Goal: Communication & Community: Answer question/provide support

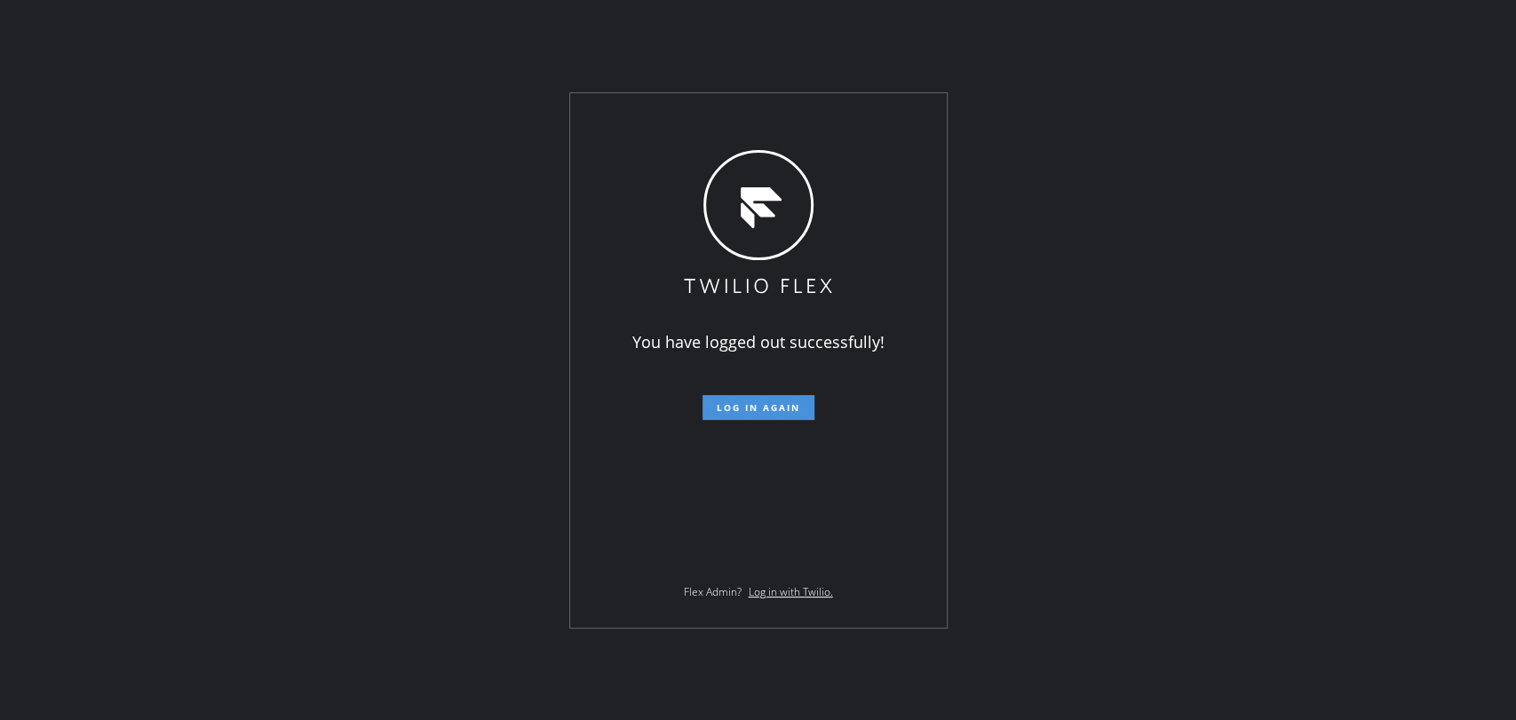
click at [759, 409] on span "Log in again" at bounding box center [758, 407] width 83 height 12
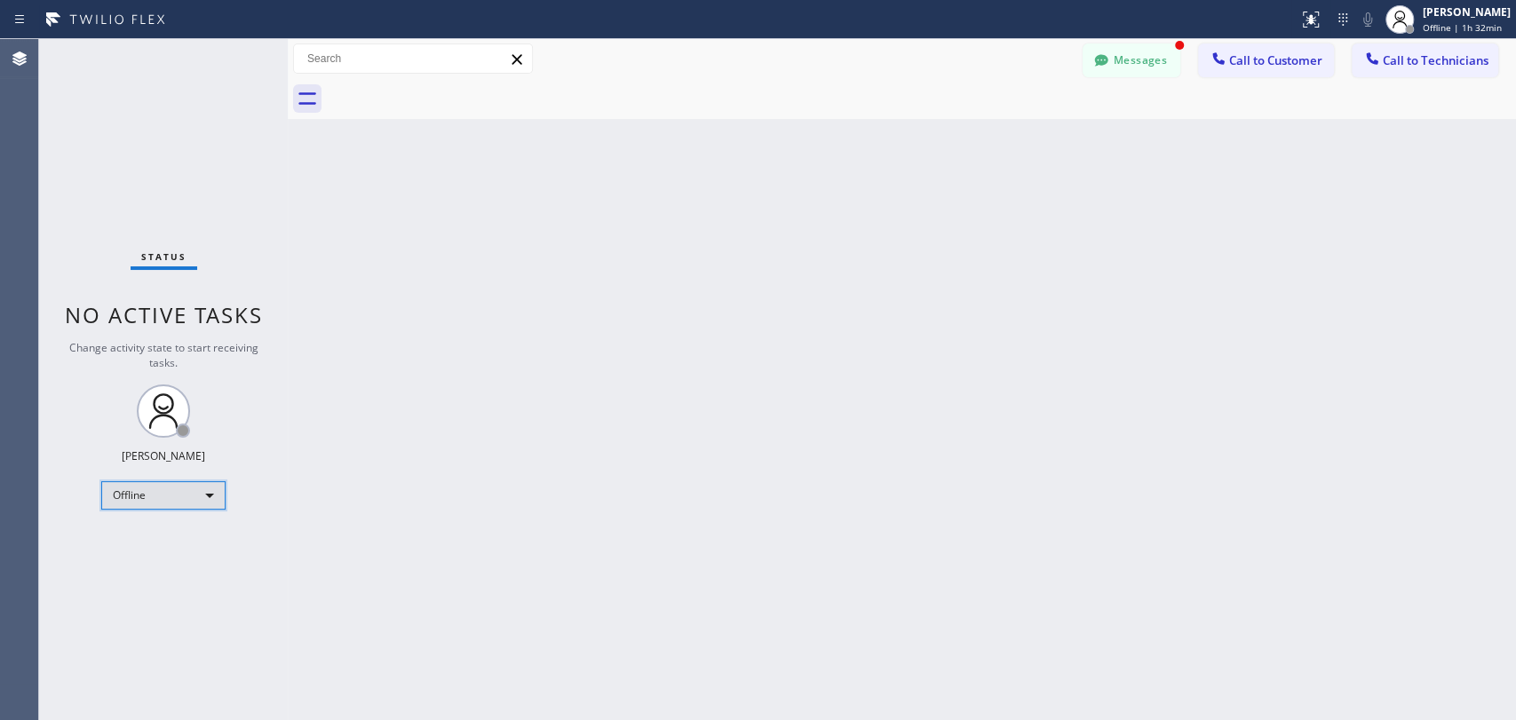
click at [192, 490] on div "Offline" at bounding box center [163, 495] width 124 height 28
click at [185, 557] on li "Unavailable" at bounding box center [162, 562] width 121 height 21
click at [1363, 70] on button "Call to Technicians" at bounding box center [1425, 61] width 147 height 34
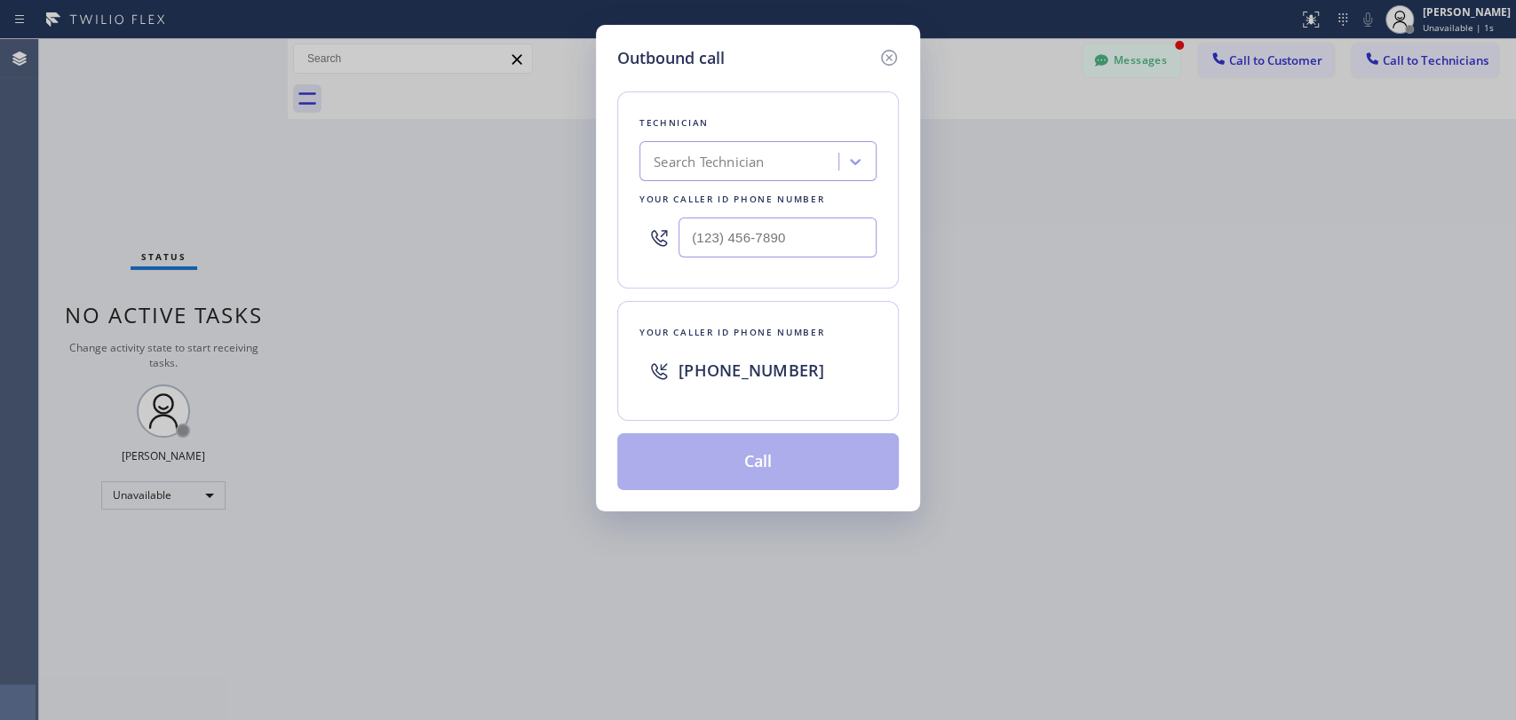
click at [712, 165] on div "Search Technician" at bounding box center [709, 162] width 110 height 20
type input "deni"
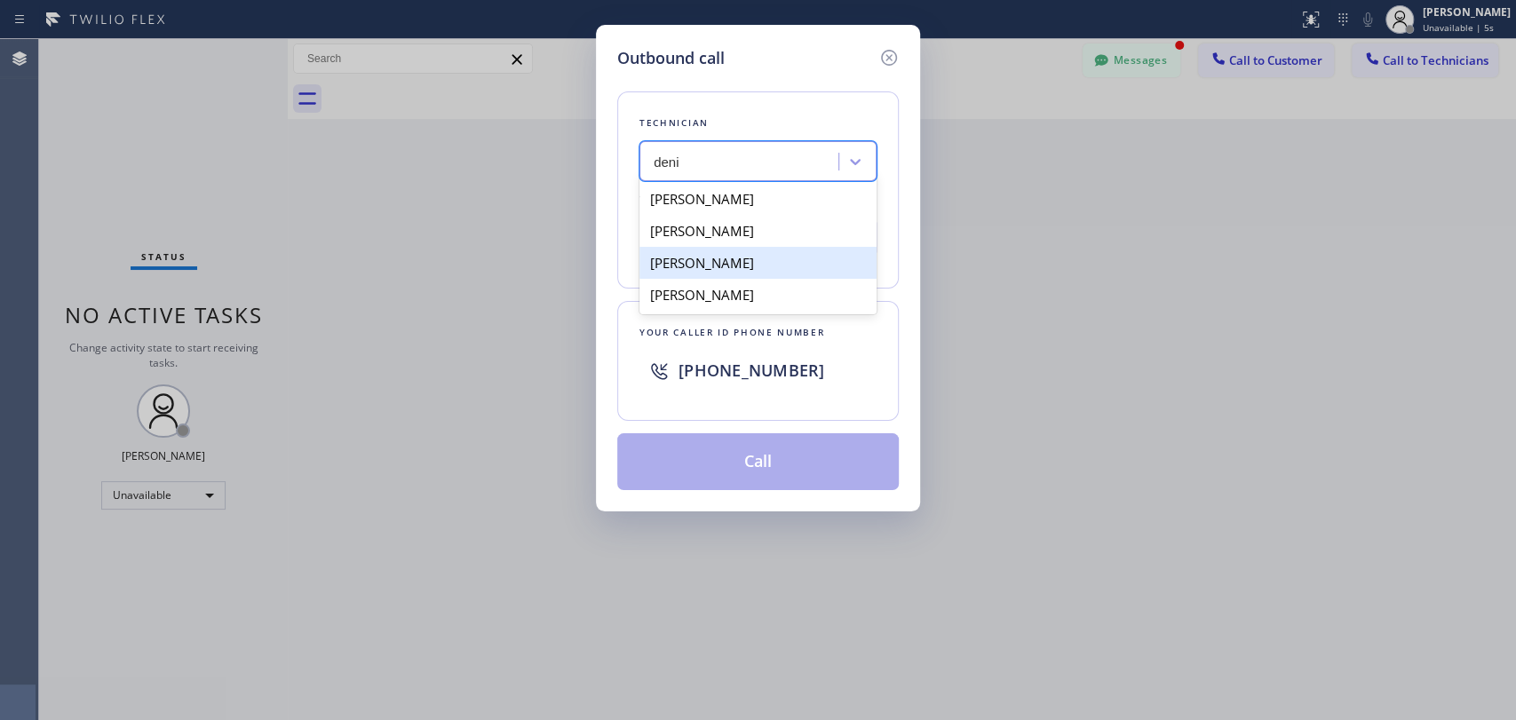
click at [803, 268] on div "[PERSON_NAME]" at bounding box center [757, 263] width 237 height 32
type input "[PHONE_NUMBER]"
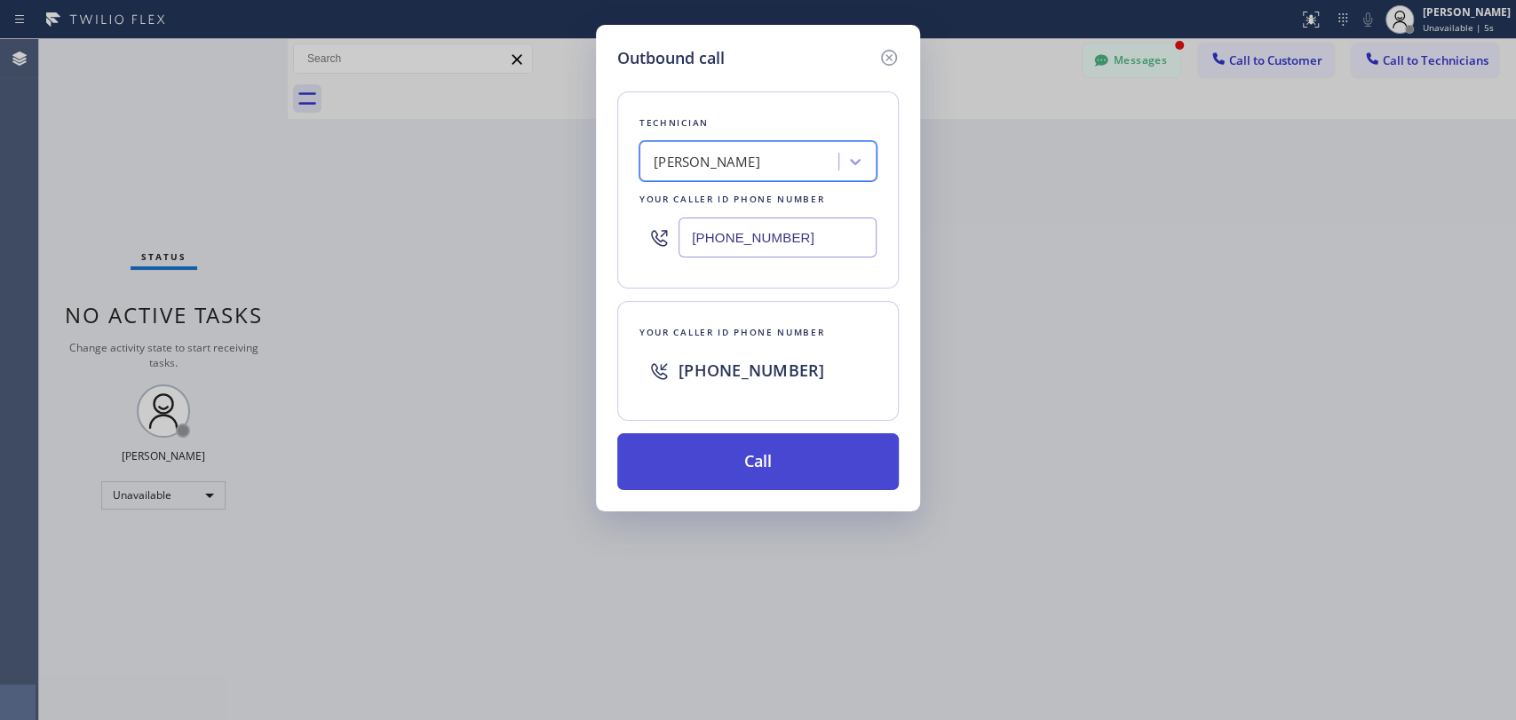
click at [770, 461] on button "Call" at bounding box center [758, 461] width 282 height 57
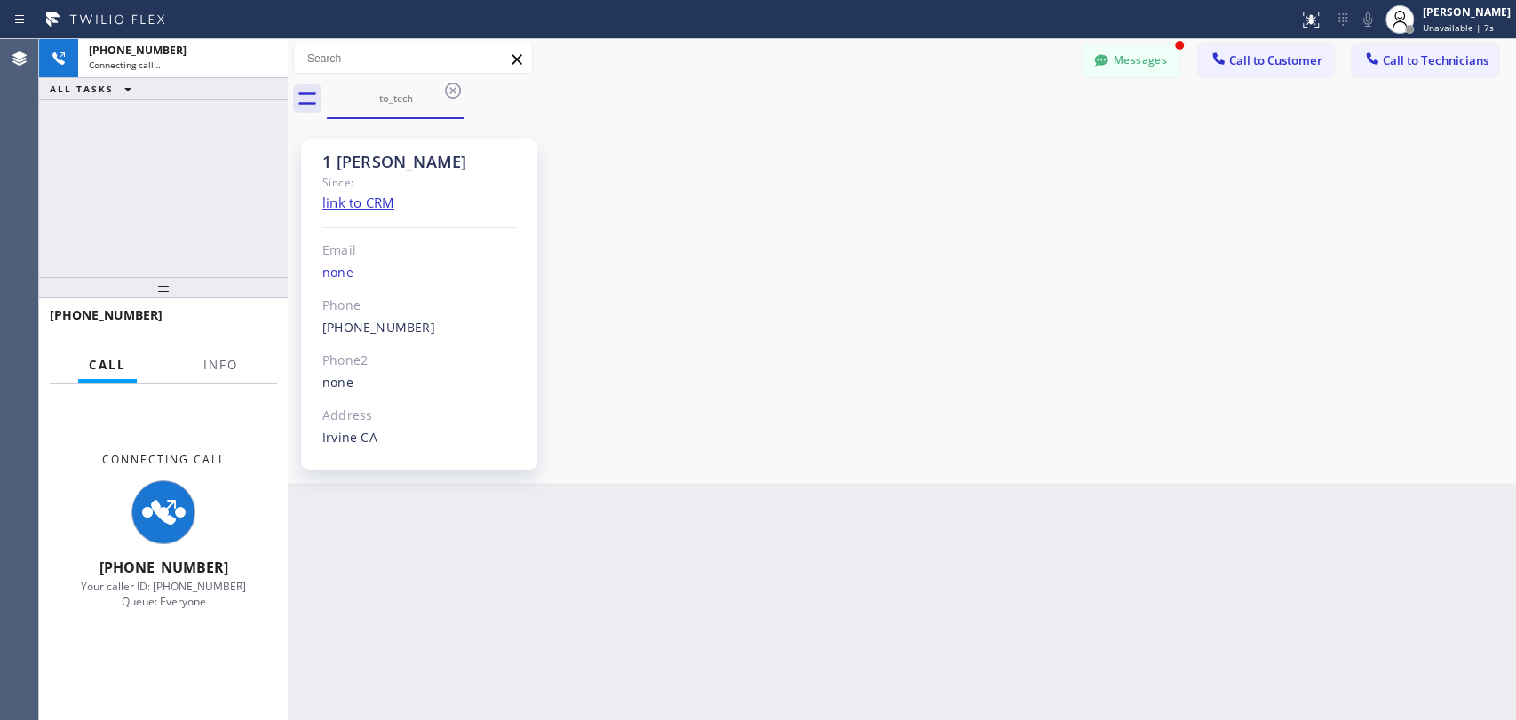
scroll to position [8101, 0]
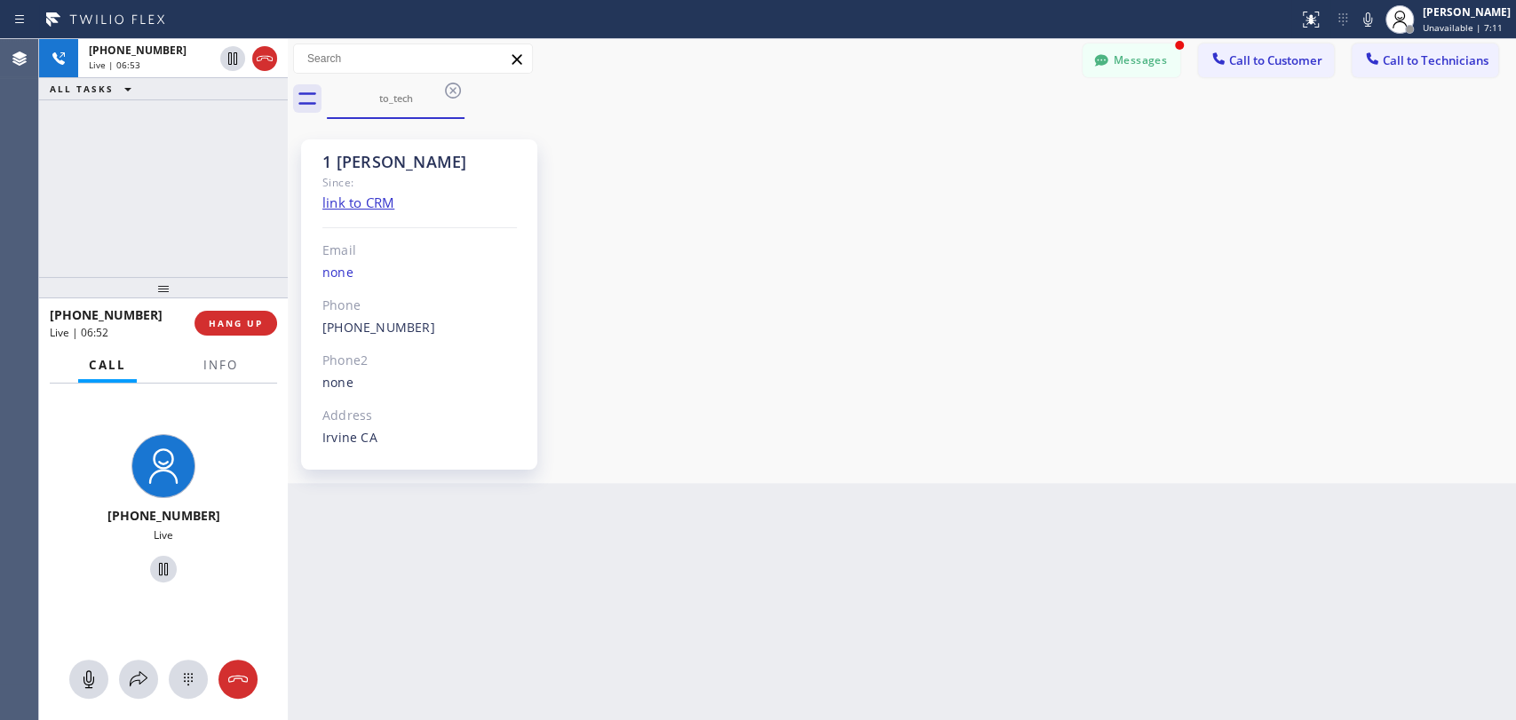
click at [83, 199] on div "[PHONE_NUMBER] Live | 06:53 ALL TASKS ALL TASKS ACTIVE TASKS TASKS IN WRAP UP" at bounding box center [163, 158] width 249 height 238
click at [60, 215] on div "[PHONE_NUMBER] Live | 08:07 ALL TASKS ALL TASKS ACTIVE TASKS TASKS IN WRAP UP" at bounding box center [163, 158] width 249 height 238
click at [1363, 224] on div "1 [PERSON_NAME] Since: link to CRM Email none Phone [PHONE_NUMBER] Outbound cal…" at bounding box center [901, 300] width 1219 height 355
click at [1363, 73] on button "Call to Technicians" at bounding box center [1425, 61] width 147 height 34
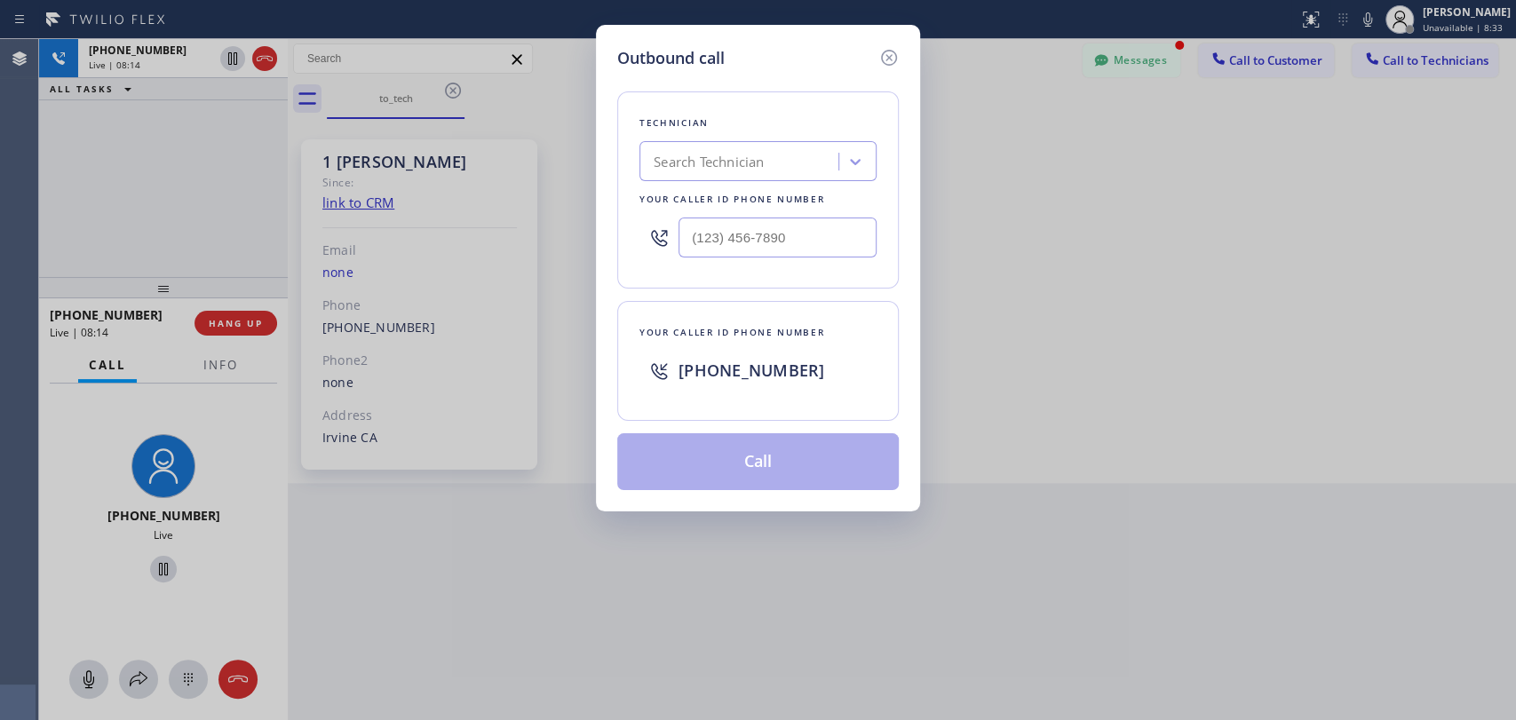
click at [758, 155] on div "Search Technician" at bounding box center [709, 162] width 110 height 20
click at [213, 229] on div "Outbound call Technician option [PERSON_NAME], selected. 0 results available. U…" at bounding box center [758, 360] width 1516 height 720
click at [255, 275] on div "Outbound call Technician Search Technician Your caller id phone number Your cal…" at bounding box center [758, 360] width 1516 height 720
click at [218, 223] on div "Outbound call Technician Search Technician Your caller id phone number Your cal…" at bounding box center [758, 360] width 1516 height 720
click at [892, 58] on icon at bounding box center [888, 57] width 21 height 21
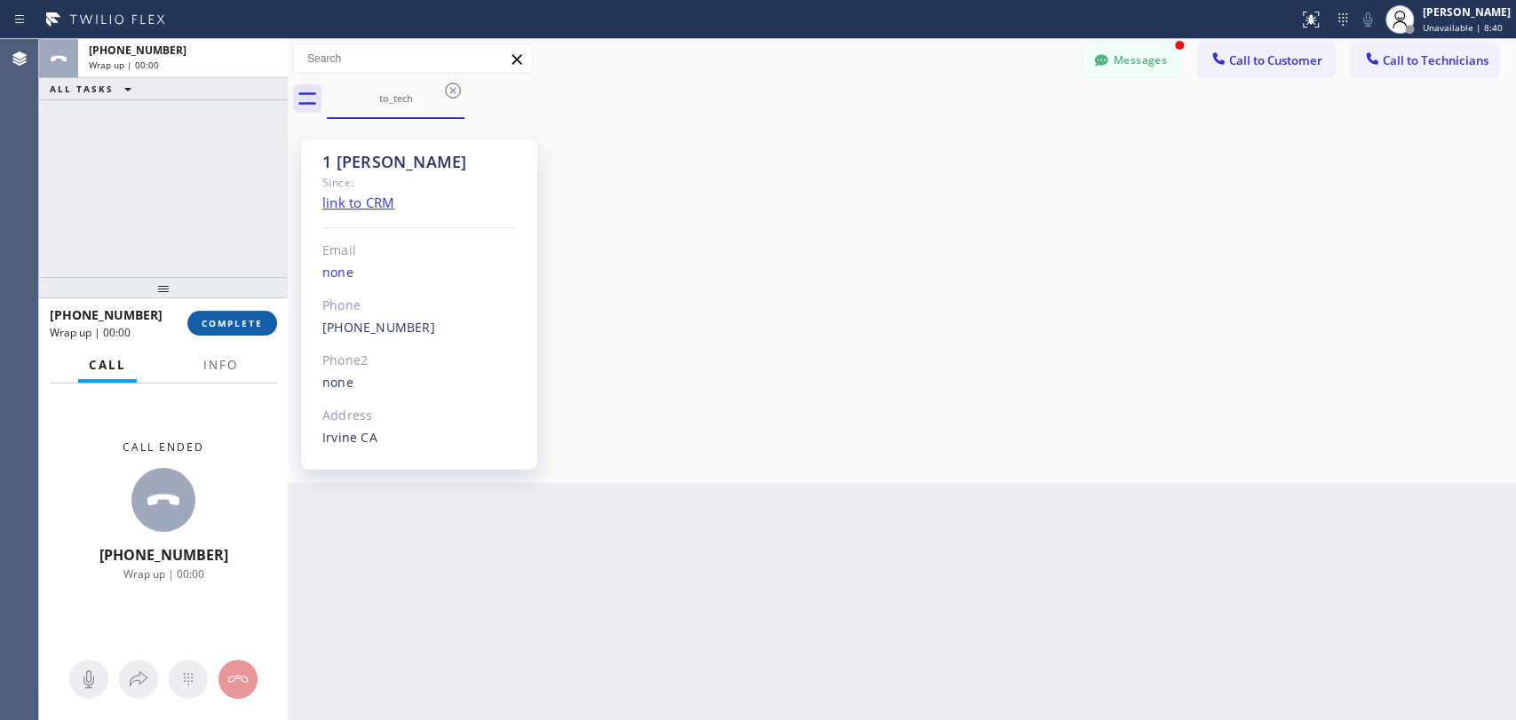
click at [262, 329] on button "COMPLETE" at bounding box center [232, 323] width 90 height 25
click at [1363, 70] on button "Call to Technicians" at bounding box center [1425, 61] width 147 height 34
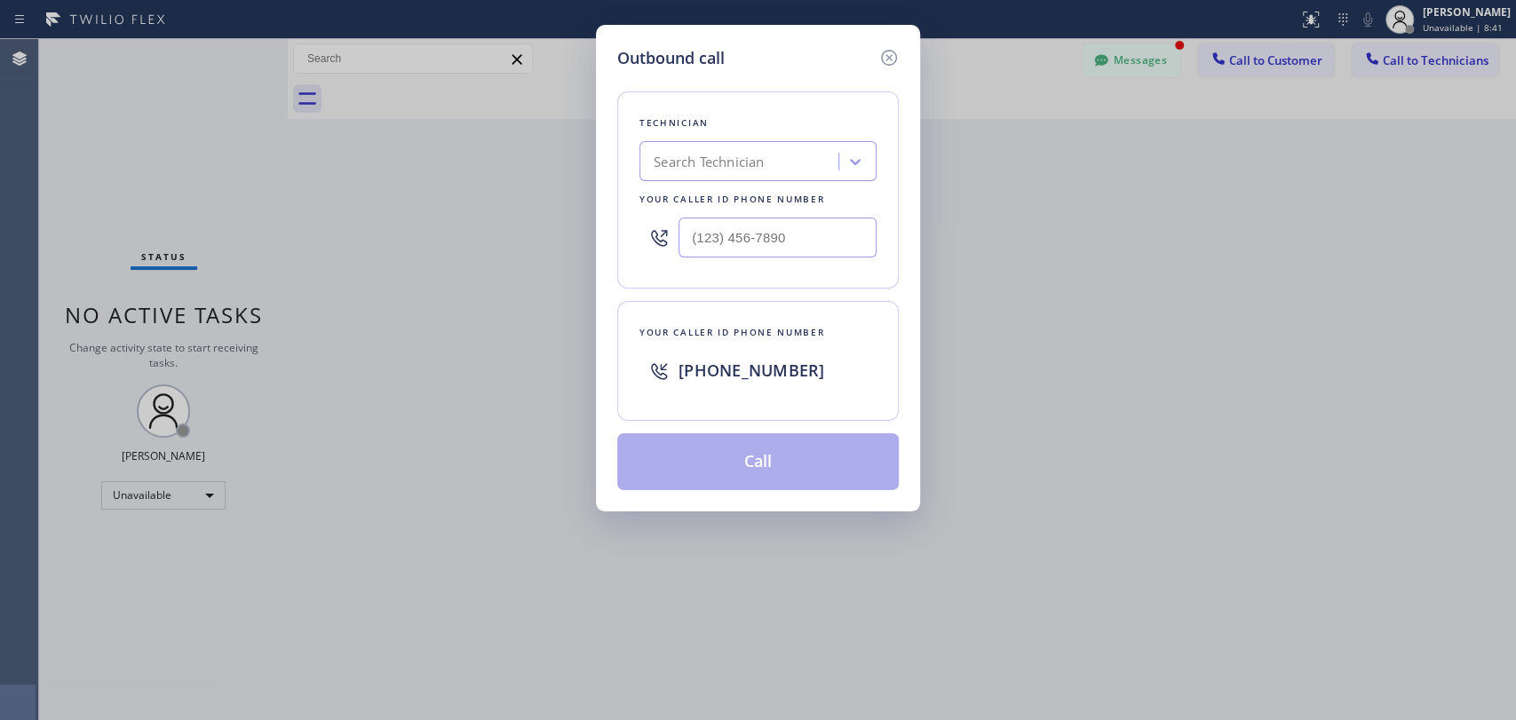
click at [774, 153] on div "Search Technician" at bounding box center [742, 162] width 194 height 31
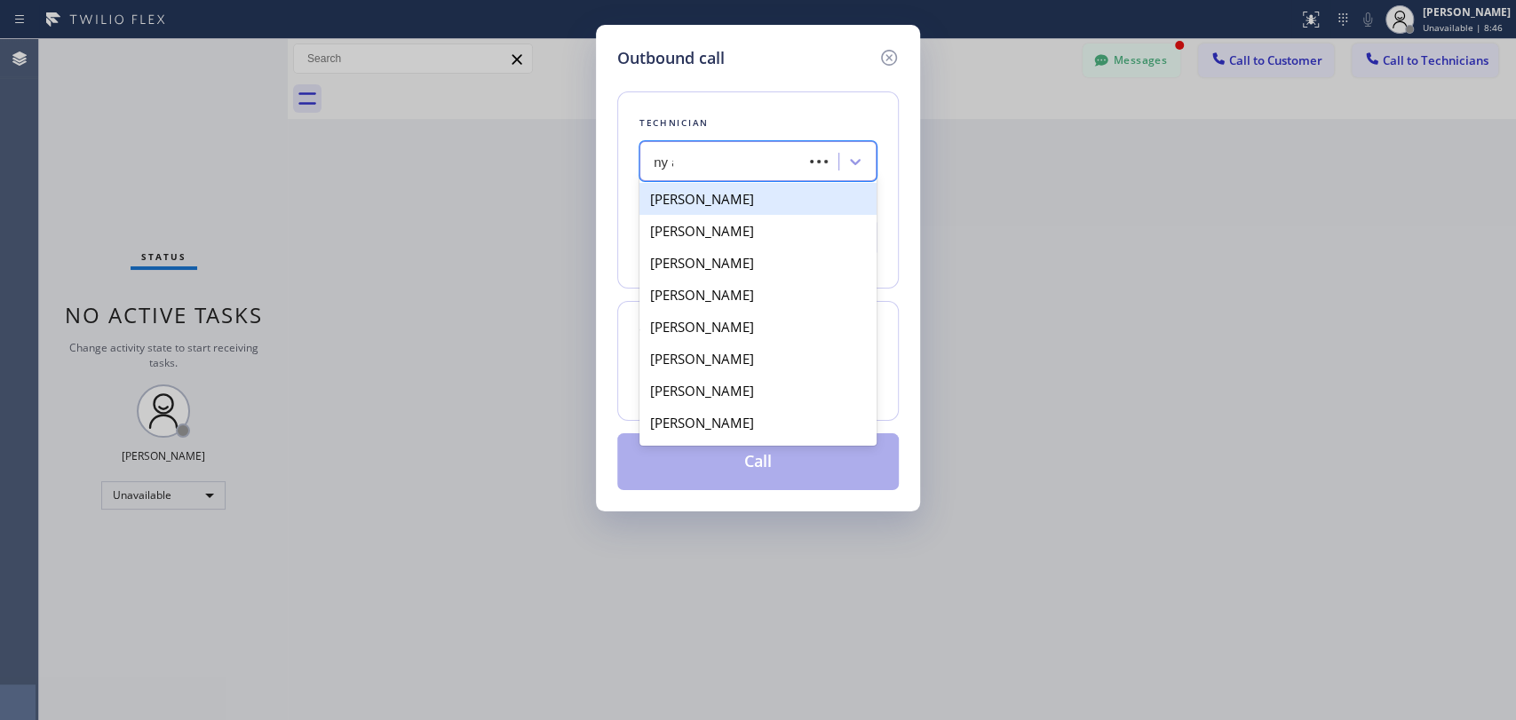
type input "ny al"
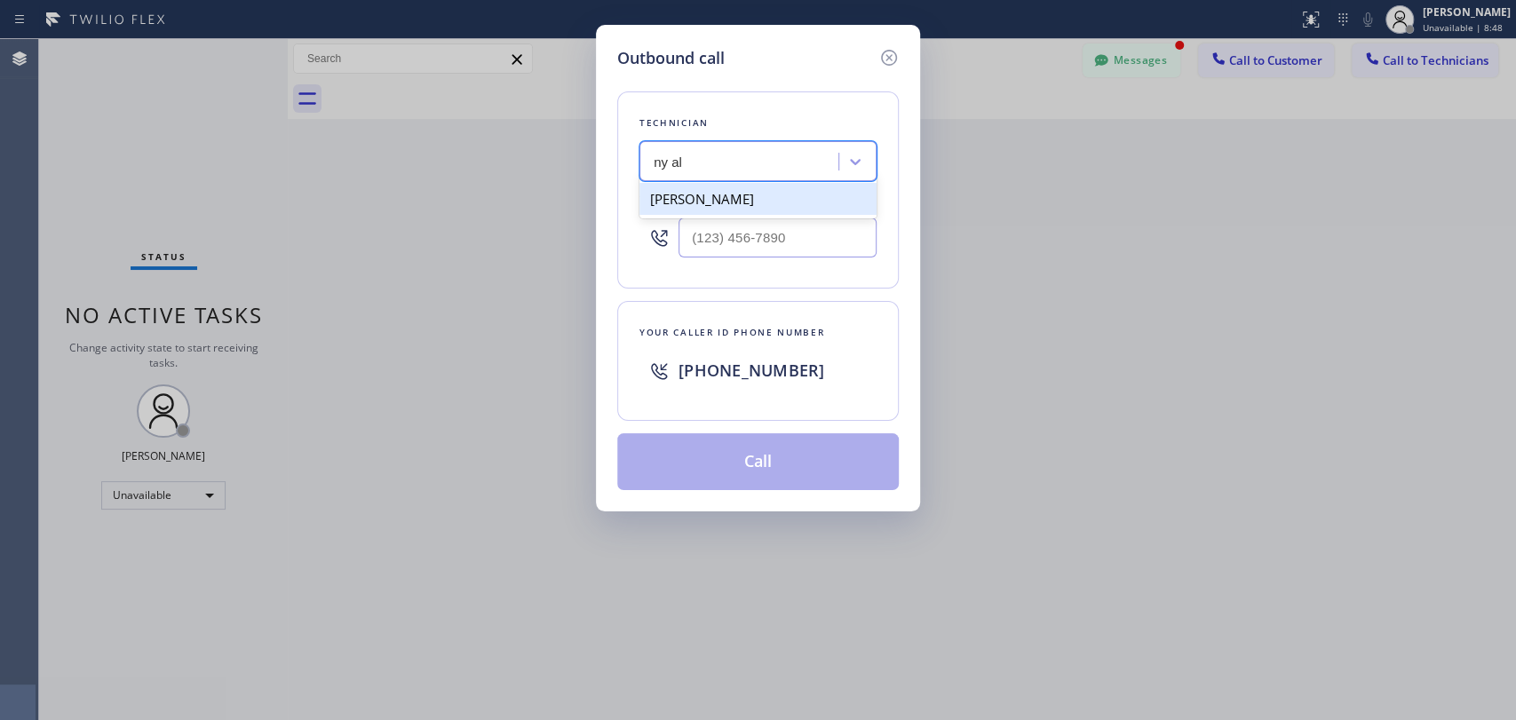
click at [738, 210] on div "[PERSON_NAME]" at bounding box center [757, 199] width 237 height 32
type input "[PHONE_NUMBER]"
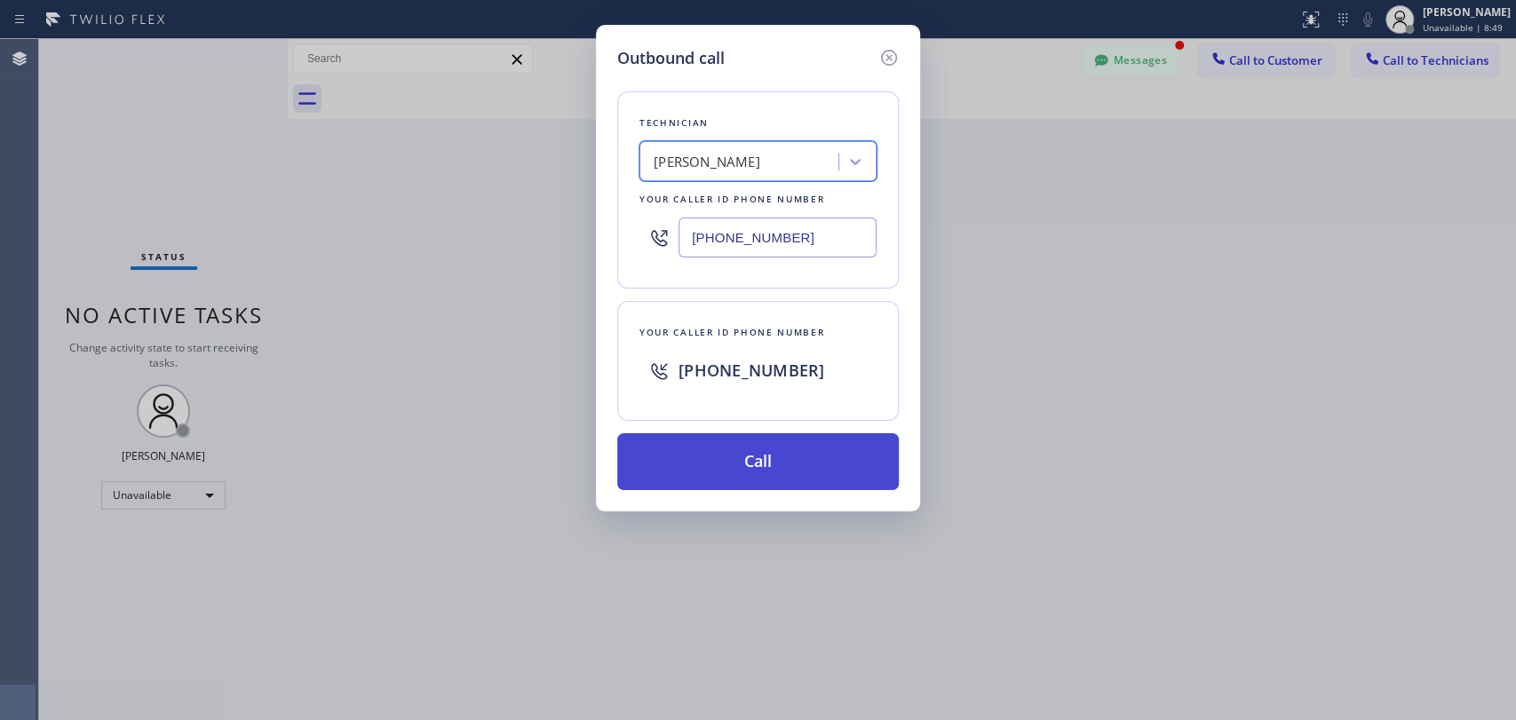
click at [725, 466] on button "Call" at bounding box center [758, 461] width 282 height 57
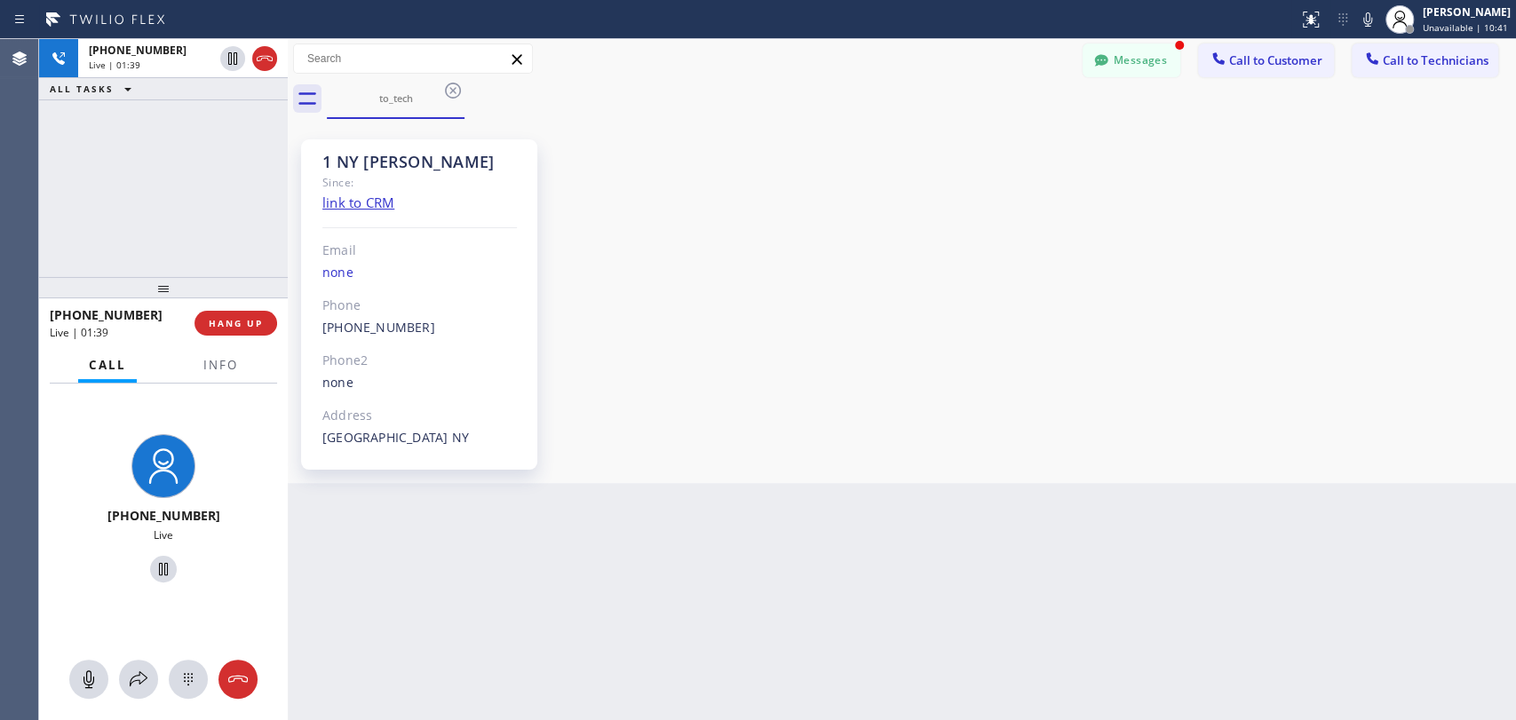
click at [185, 194] on div "[PHONE_NUMBER] Live | 01:39 ALL TASKS ALL TASKS ACTIVE TASKS TASKS IN WRAP UP" at bounding box center [163, 158] width 249 height 238
click at [260, 323] on span "HANG UP" at bounding box center [236, 323] width 54 height 12
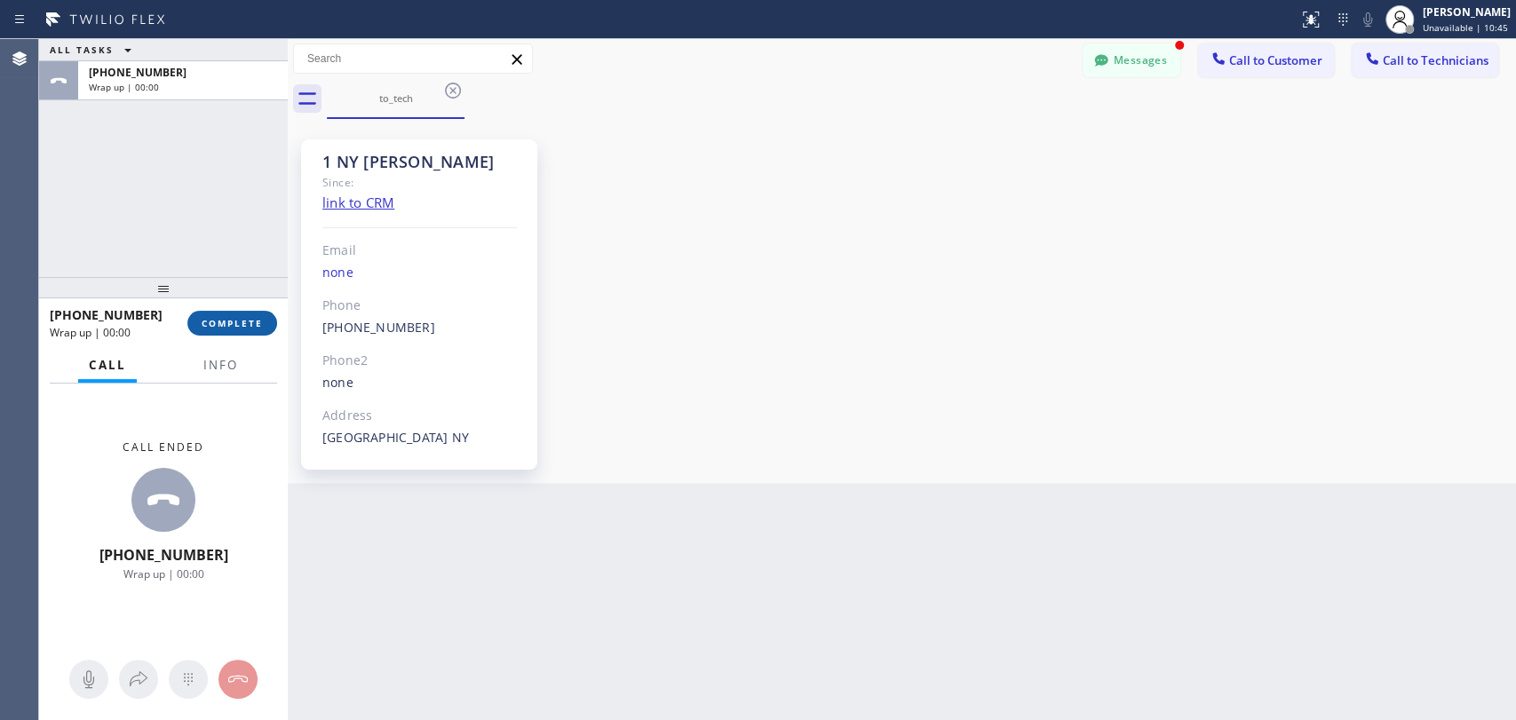
click at [227, 323] on span "COMPLETE" at bounding box center [232, 323] width 61 height 12
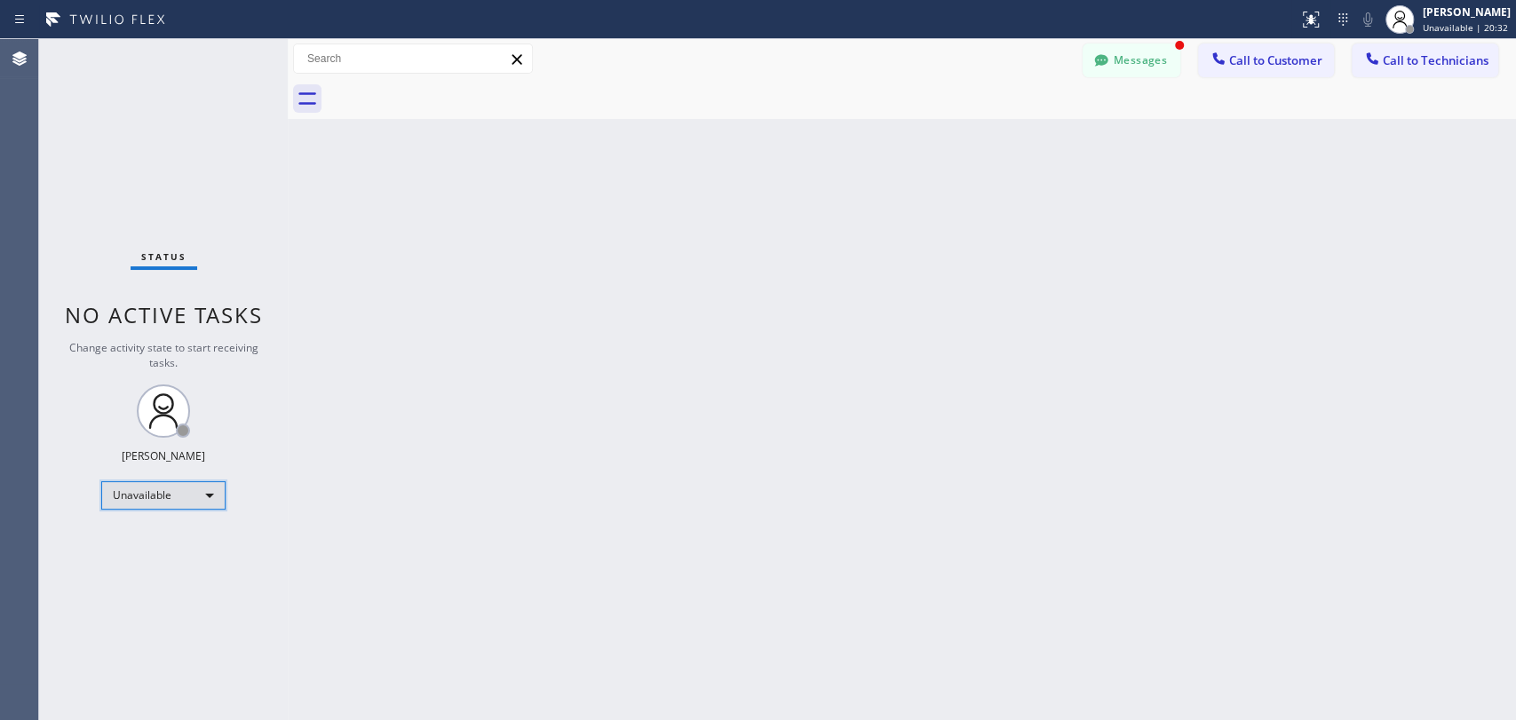
click at [171, 502] on div "Unavailable" at bounding box center [163, 495] width 124 height 28
click at [165, 540] on li "Available" at bounding box center [162, 539] width 121 height 21
click at [1115, 53] on button "Messages" at bounding box center [1132, 61] width 98 height 34
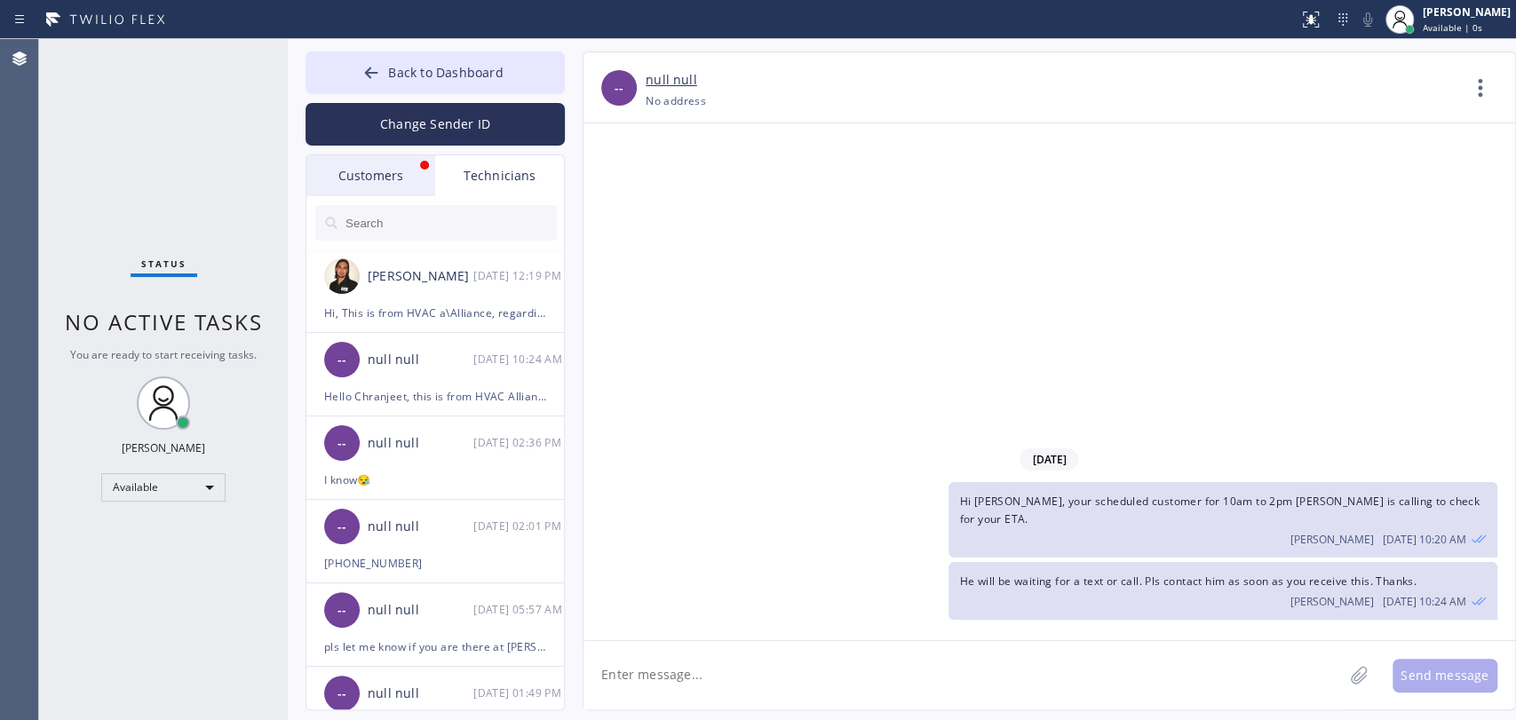
click at [376, 163] on div "Customers" at bounding box center [370, 175] width 129 height 41
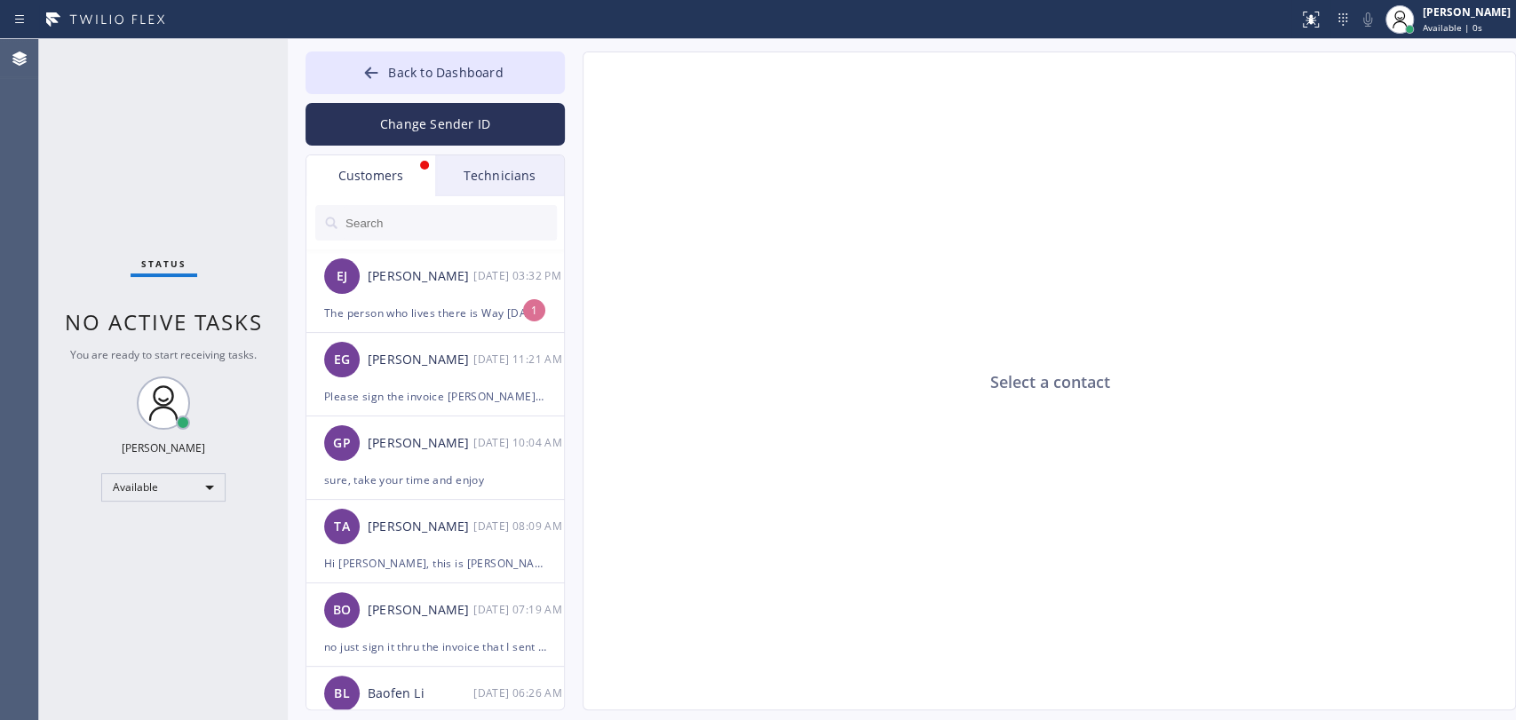
click at [405, 226] on input "text" at bounding box center [450, 223] width 213 height 36
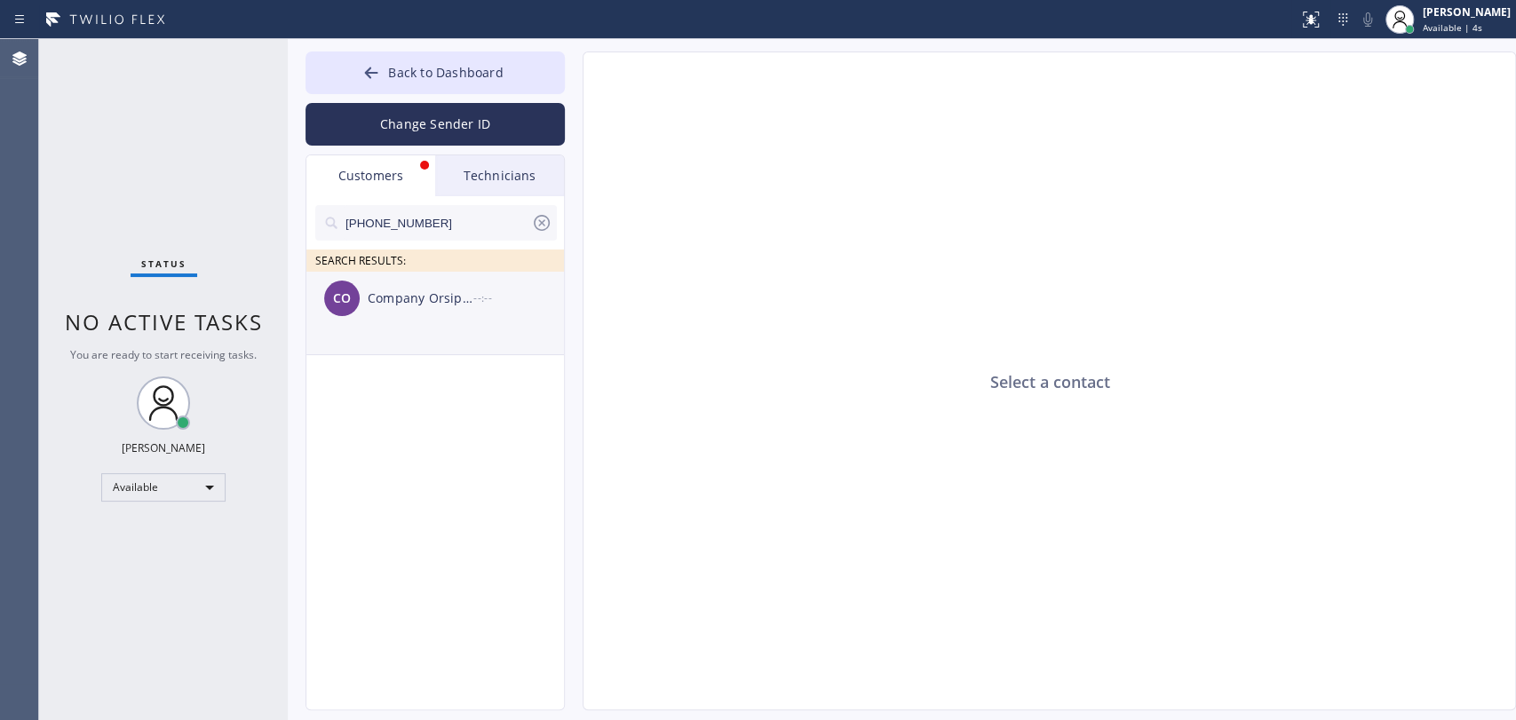
click at [446, 304] on div "Company Orsipelv" at bounding box center [421, 299] width 106 height 20
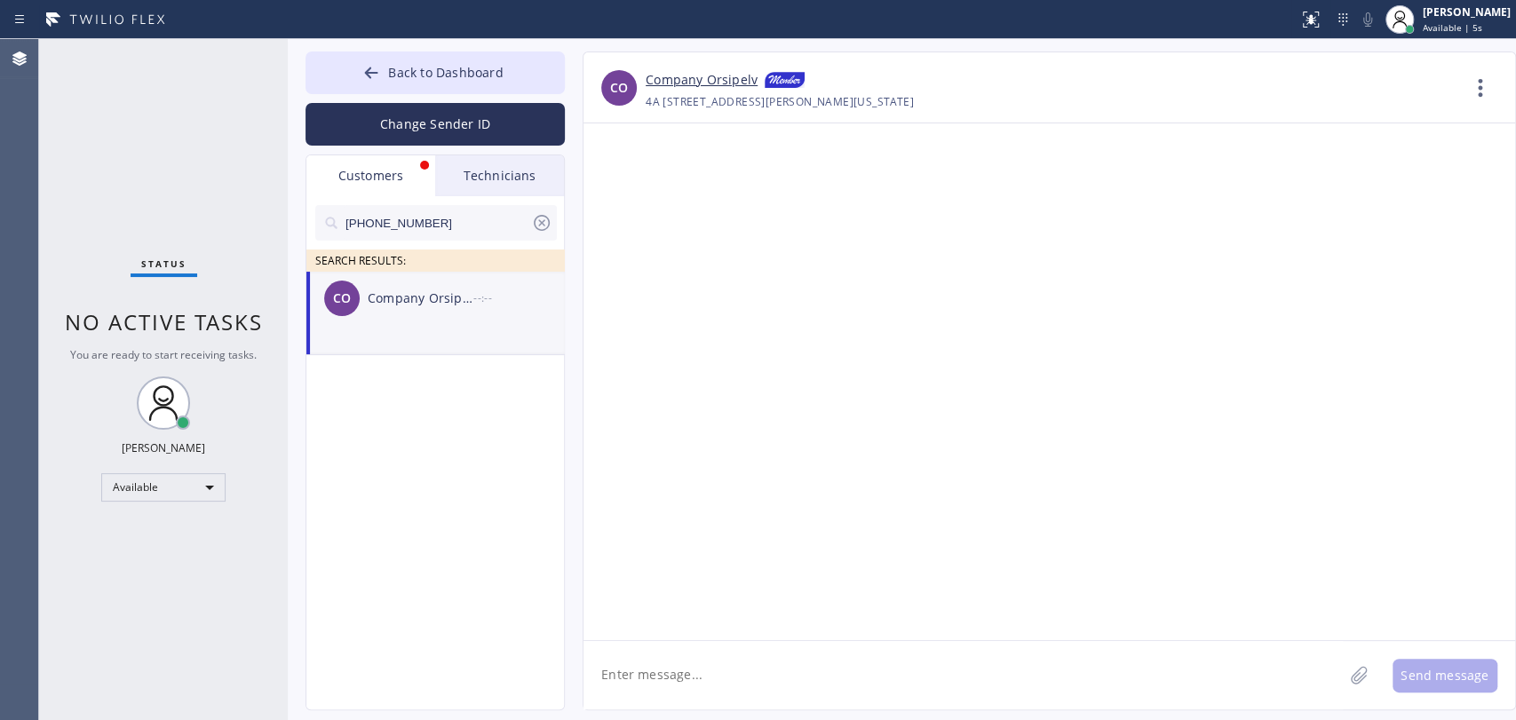
click at [628, 647] on textarea at bounding box center [962, 675] width 759 height 68
click at [774, 647] on textarea "Good afternoon! This is" at bounding box center [978, 675] width 791 height 68
paste textarea "Best [US_STATE] HVAC Repair"
click at [591, 647] on textarea "Good afternoon! This is Best [US_STATE] HVAC Repair" at bounding box center [978, 675] width 791 height 68
click at [933, 647] on textarea "Good afternoon! This is Best [US_STATE] HVAC Repair" at bounding box center [978, 675] width 791 height 68
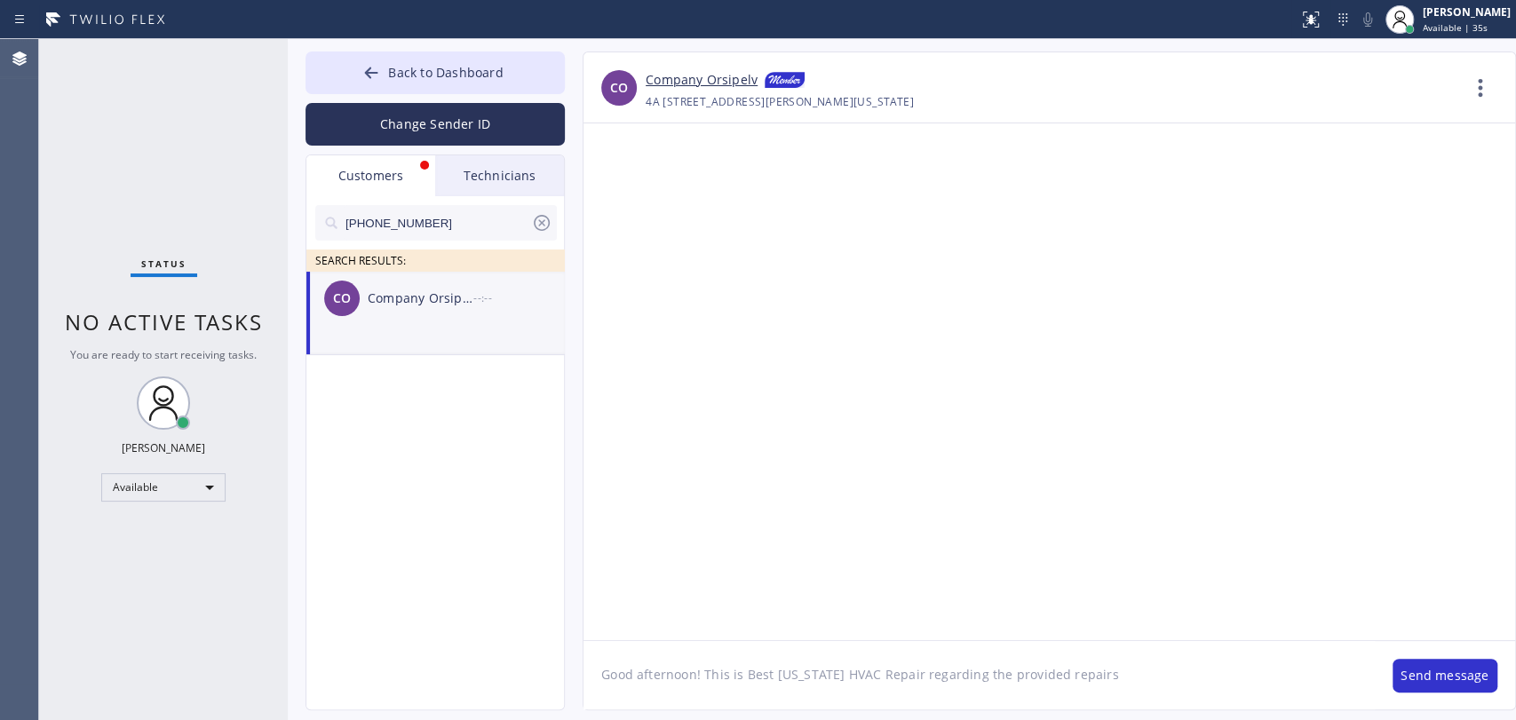
click at [994, 647] on textarea "Good afternoon! This is Best [US_STATE] HVAC Repair regarding the provided repa…" at bounding box center [978, 675] width 791 height 68
drag, startPoint x: 1051, startPoint y: 678, endPoint x: 1215, endPoint y: 677, distance: 164.3
click at [1215, 647] on textarea "Good afternoon! This is Best [US_STATE] HVAC Repair regarding the provided repa…" at bounding box center [978, 675] width 791 height 68
click at [695, 647] on textarea "Good afternoon! This is Best [US_STATE] HVAC Repair regarding the provided HVAC…" at bounding box center [978, 675] width 791 height 68
drag, startPoint x: 626, startPoint y: 676, endPoint x: 784, endPoint y: 674, distance: 158.1
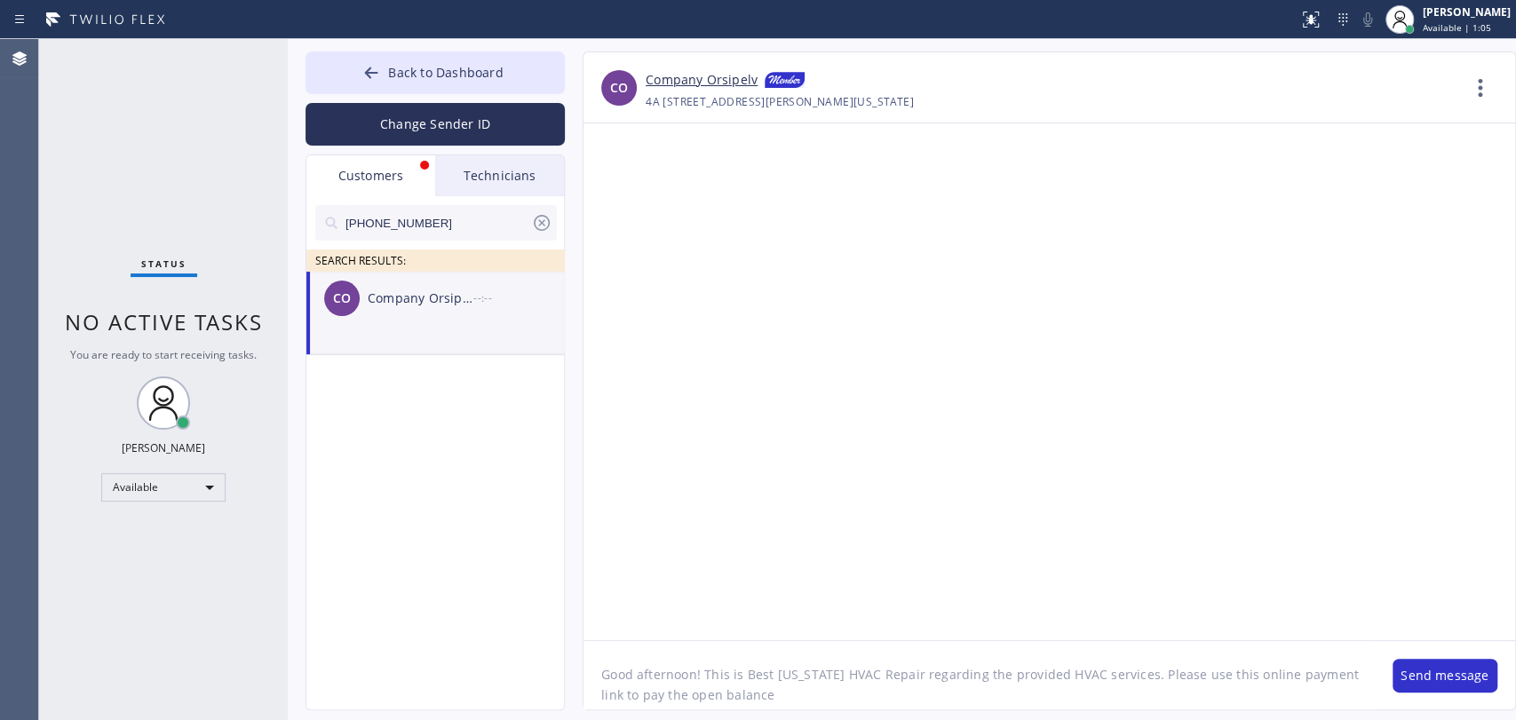
click at [784, 647] on textarea "Good afternoon! This is Best [US_STATE] HVAC Repair regarding the provided HVAC…" at bounding box center [978, 675] width 791 height 68
click at [795, 647] on textarea "Good afternoon! This is Best [US_STATE] HVAC Repair regarding the provided HVAC…" at bounding box center [978, 675] width 791 height 68
drag, startPoint x: 600, startPoint y: 698, endPoint x: 620, endPoint y: 702, distance: 19.9
click at [620, 647] on textarea "Good afternoon! This is Best [US_STATE] HVAC Repair regarding the provided HVAC…" at bounding box center [978, 675] width 791 height 68
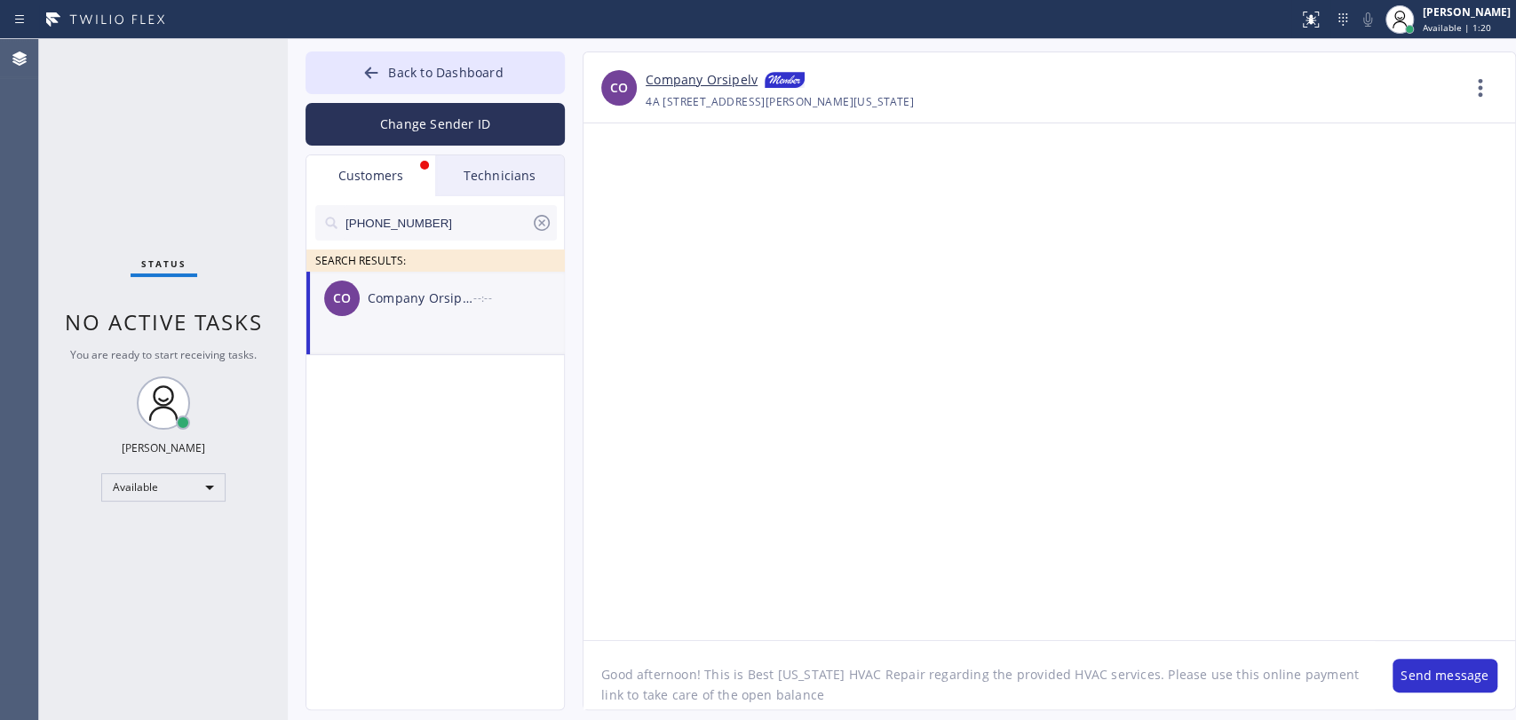
click at [752, 647] on textarea "Good afternoon! This is Best [US_STATE] HVAC Repair regarding the provided HVAC…" at bounding box center [978, 675] width 791 height 68
click at [831, 647] on textarea "Good afternoon! This is Best [US_STATE] HVAC Repair regarding the provided HVAC…" at bounding box center [978, 675] width 791 height 68
paste textarea "[URL][DOMAIN_NAME]"
click at [1261, 647] on textarea "Good afternoon! This is Best [US_STATE] HVAC Repair regarding the provided HVAC…" at bounding box center [978, 675] width 791 height 68
click at [774, 647] on textarea "Good afternoon! This is Best [US_STATE] HVAC Repair regarding the provided HVAC…" at bounding box center [978, 675] width 791 height 68
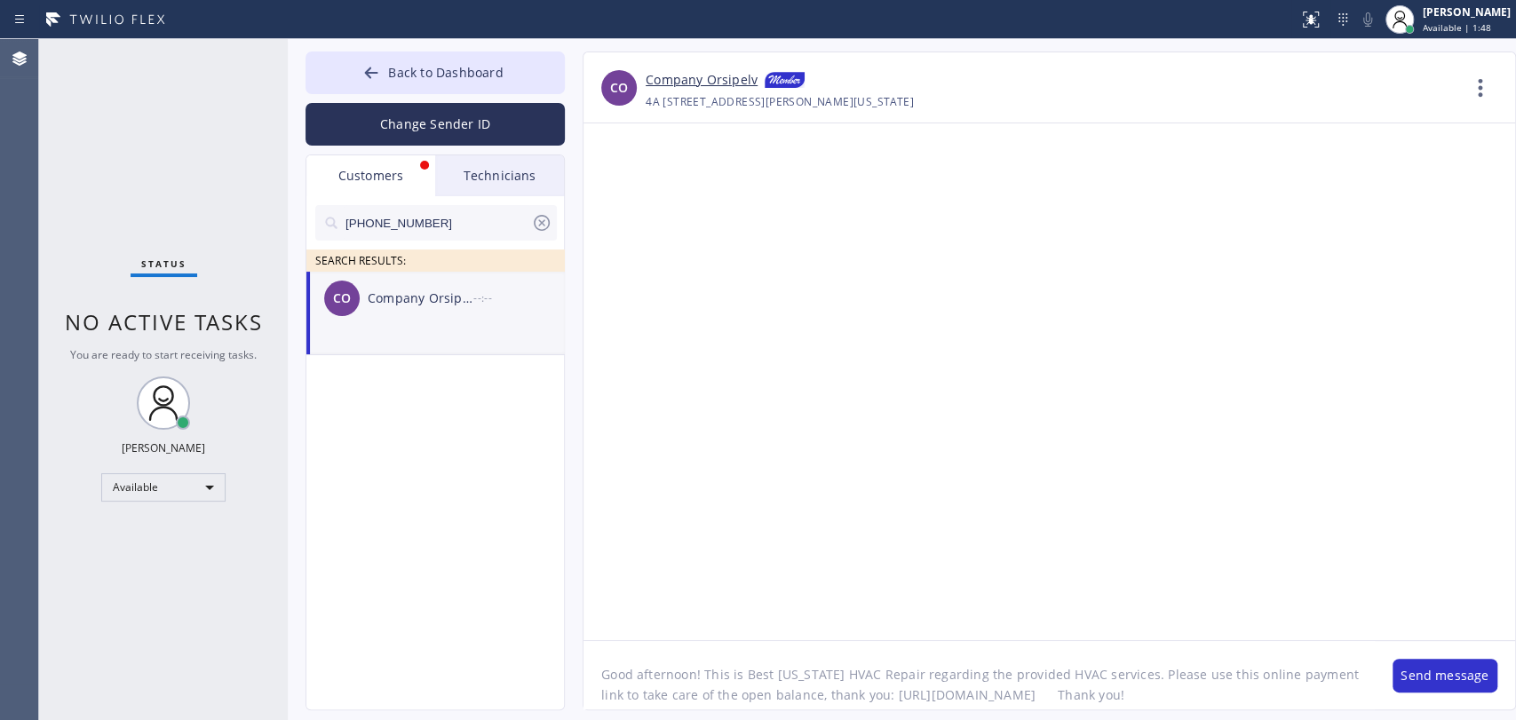
drag, startPoint x: 1307, startPoint y: 695, endPoint x: 1421, endPoint y: 695, distance: 113.7
click at [1363, 647] on div "Good afternoon! This is Best [US_STATE] HVAC Repair regarding the provided HVAC…" at bounding box center [1049, 674] width 932 height 69
click at [1130, 647] on textarea "Good afternoon! This is Best [US_STATE] HVAC Repair regarding the provided HVAC…" at bounding box center [978, 675] width 791 height 68
paste textarea "[STREET_ADDRESS][PERSON_NAME][US_STATE]"
click at [704, 647] on textarea "Good afternoon! This is Best [US_STATE] HVAC Repair regarding the provided HVAC…" at bounding box center [978, 675] width 791 height 68
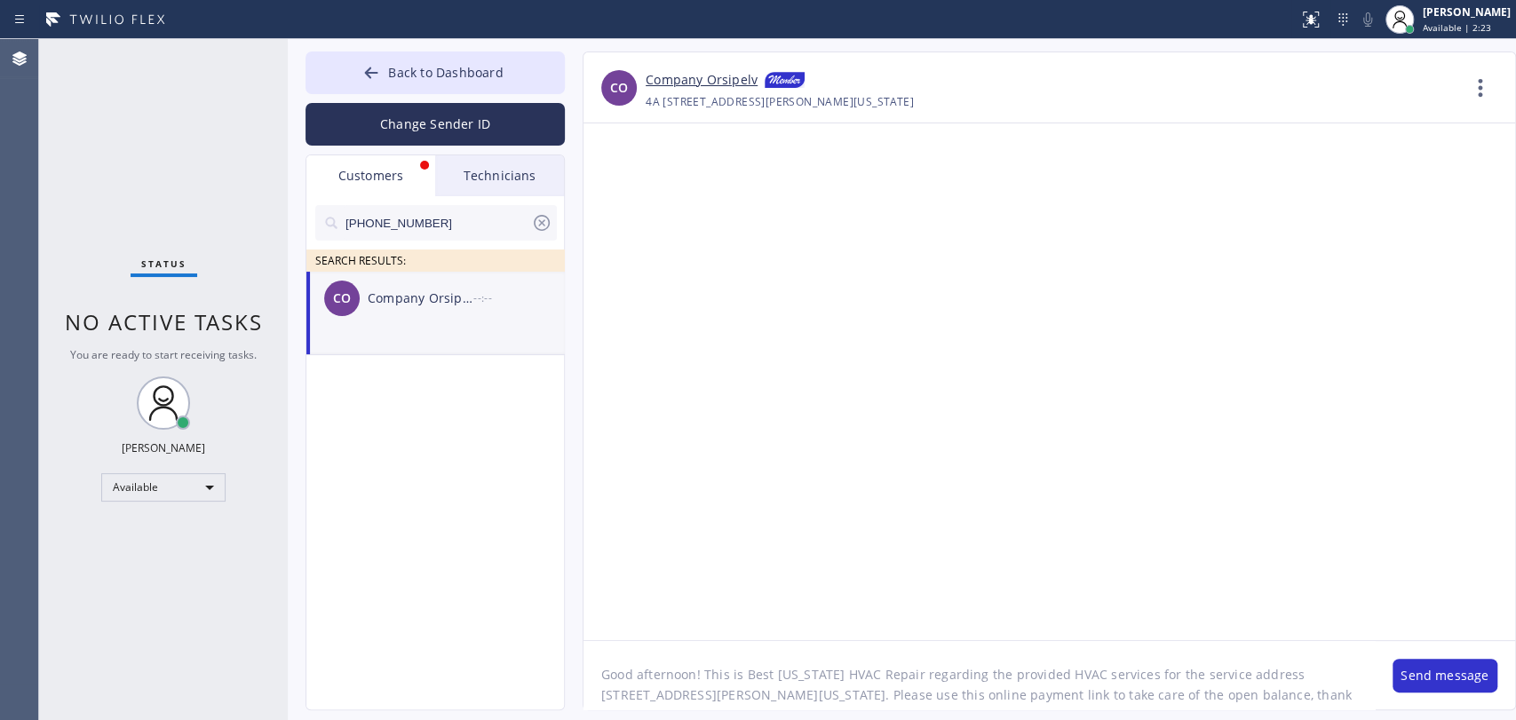
scroll to position [16, 0]
drag, startPoint x: 917, startPoint y: 696, endPoint x: 1252, endPoint y: 695, distance: 335.7
click at [1252, 647] on textarea "Good afternoon! This is Best [US_STATE] HVAC Repair regarding the provided HVAC…" at bounding box center [978, 675] width 791 height 68
click at [1251, 647] on textarea "Good afternoon! This is Best [US_STATE] HVAC Repair regarding the provided HVAC…" at bounding box center [978, 675] width 791 height 68
drag, startPoint x: 931, startPoint y: 677, endPoint x: 907, endPoint y: 678, distance: 24.0
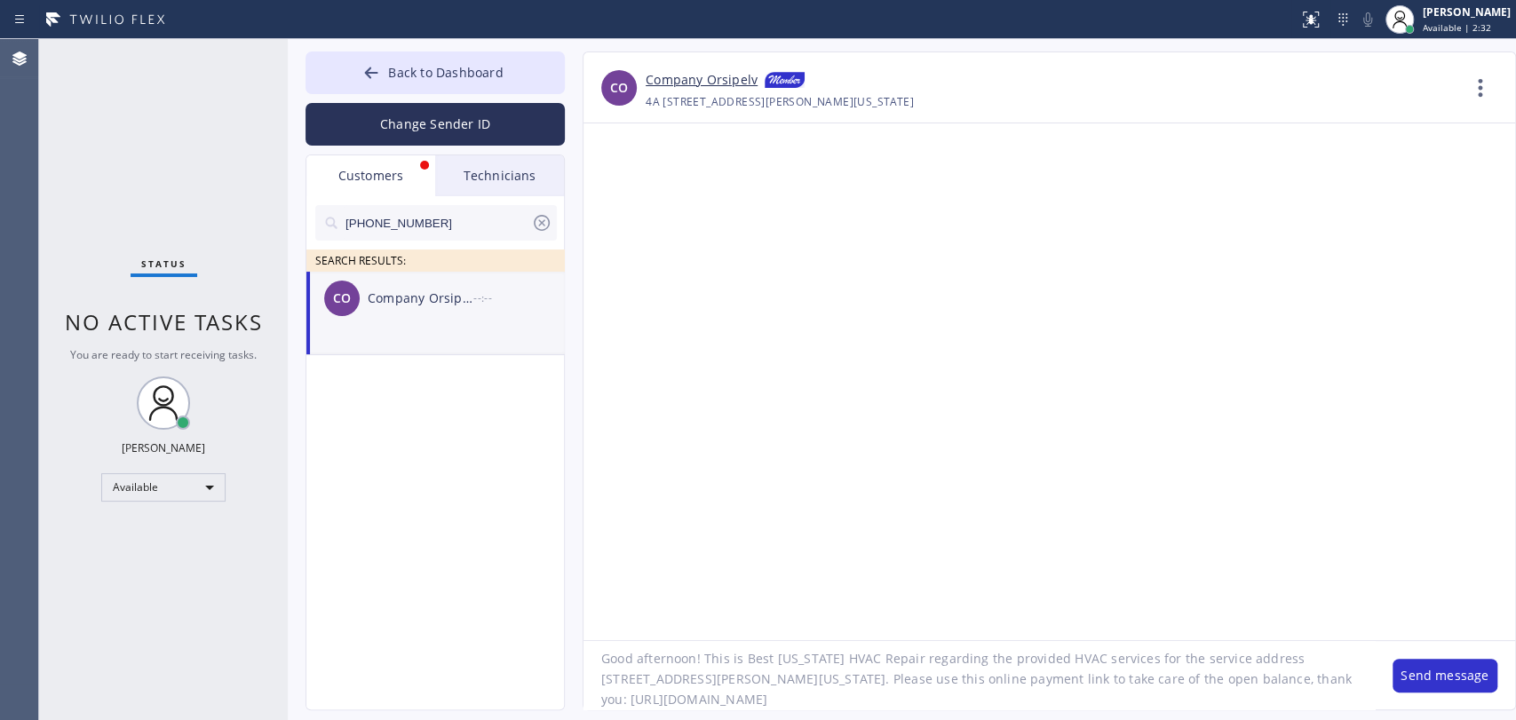
click at [907, 647] on textarea "Good afternoon! This is Best [US_STATE] HVAC Repair regarding the provided HVAC…" at bounding box center [978, 675] width 791 height 68
drag, startPoint x: 929, startPoint y: 676, endPoint x: 907, endPoint y: 677, distance: 22.2
click at [907, 647] on textarea "Good afternoon! This is Best [US_STATE] HVAC Repair regarding the provided HVAC…" at bounding box center [978, 675] width 791 height 68
click at [621, 647] on textarea "Good afternoon! This is Best [US_STATE] HVAC Repair regarding the provided HVAC…" at bounding box center [978, 675] width 791 height 68
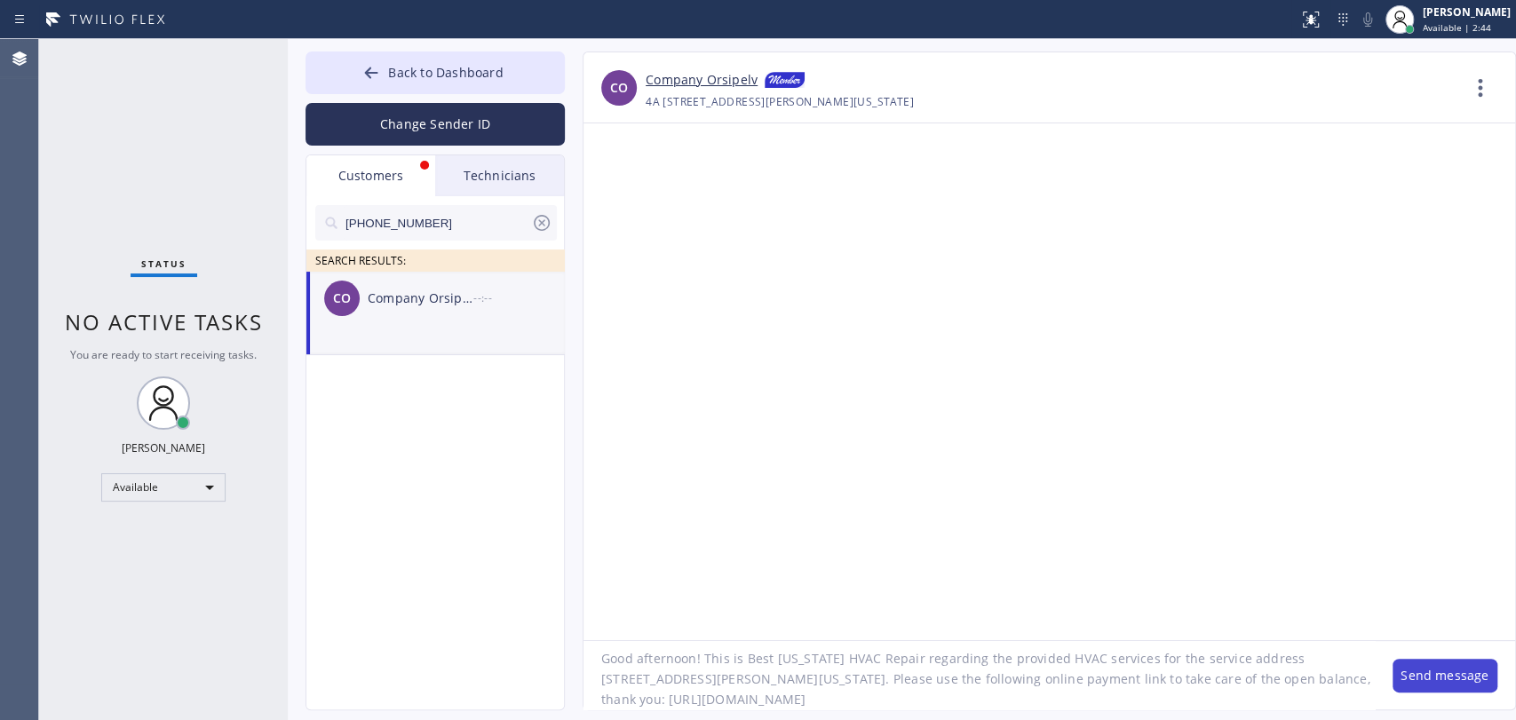
type textarea "Good afternoon! This is Best [US_STATE] HVAC Repair regarding the provided HVAC…"
click at [1363, 647] on button "Send message" at bounding box center [1445, 676] width 105 height 34
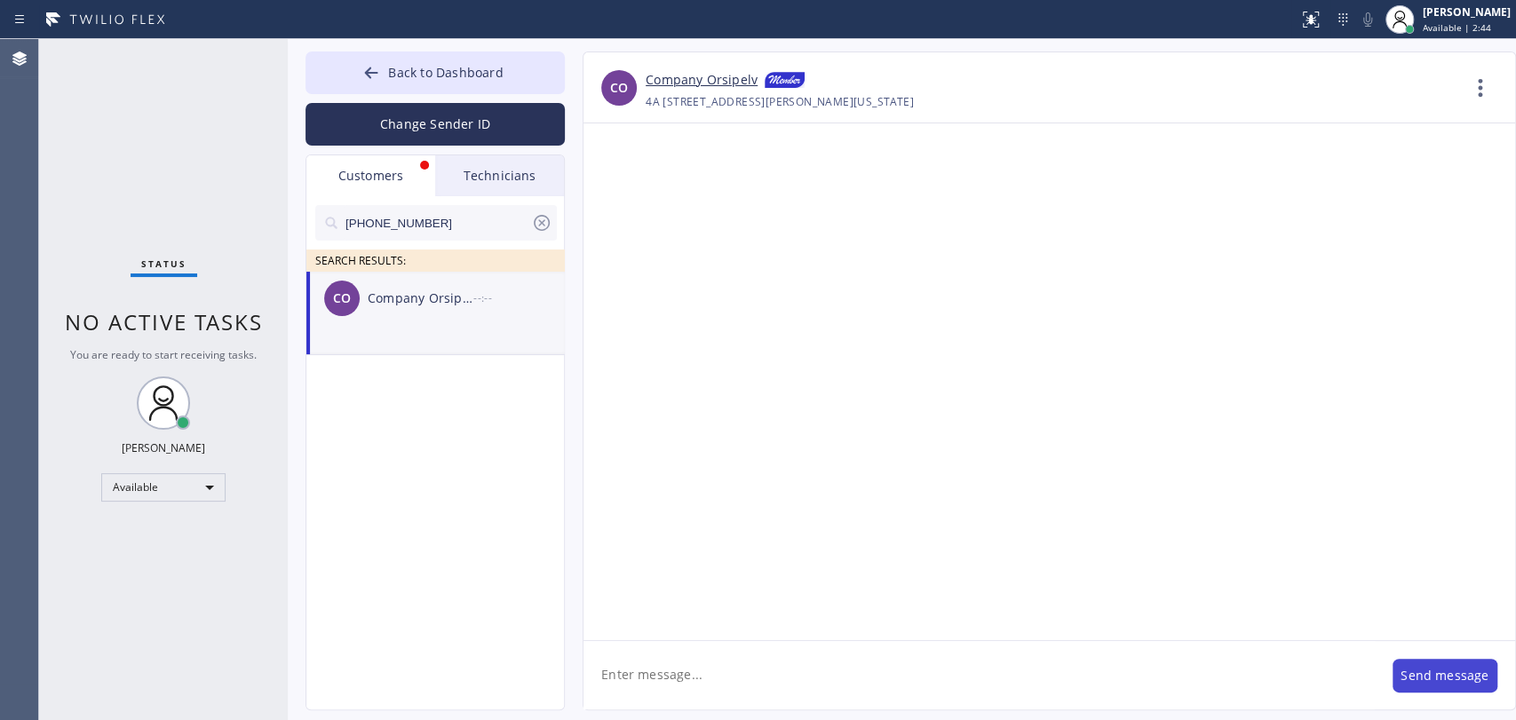
scroll to position [0, 0]
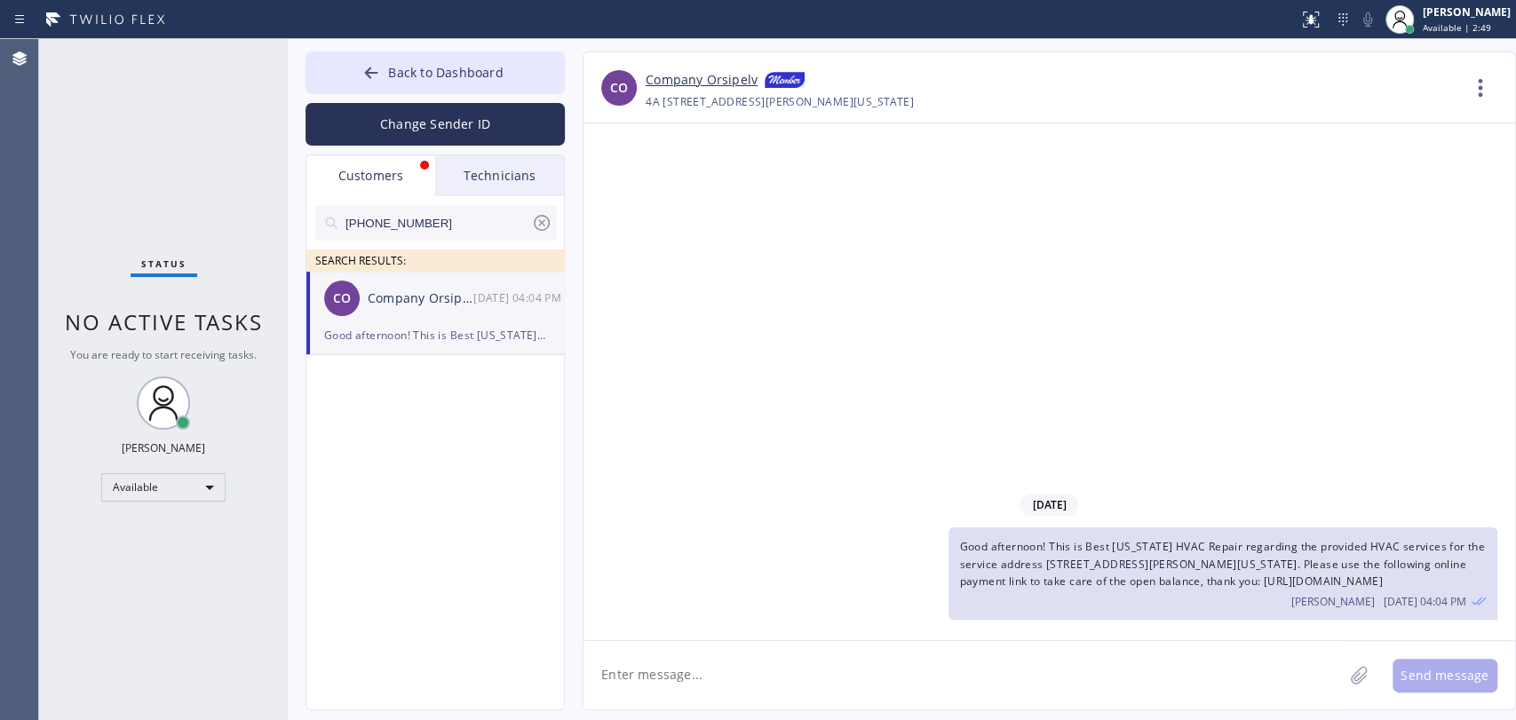
click at [373, 179] on div "Customers" at bounding box center [370, 175] width 129 height 41
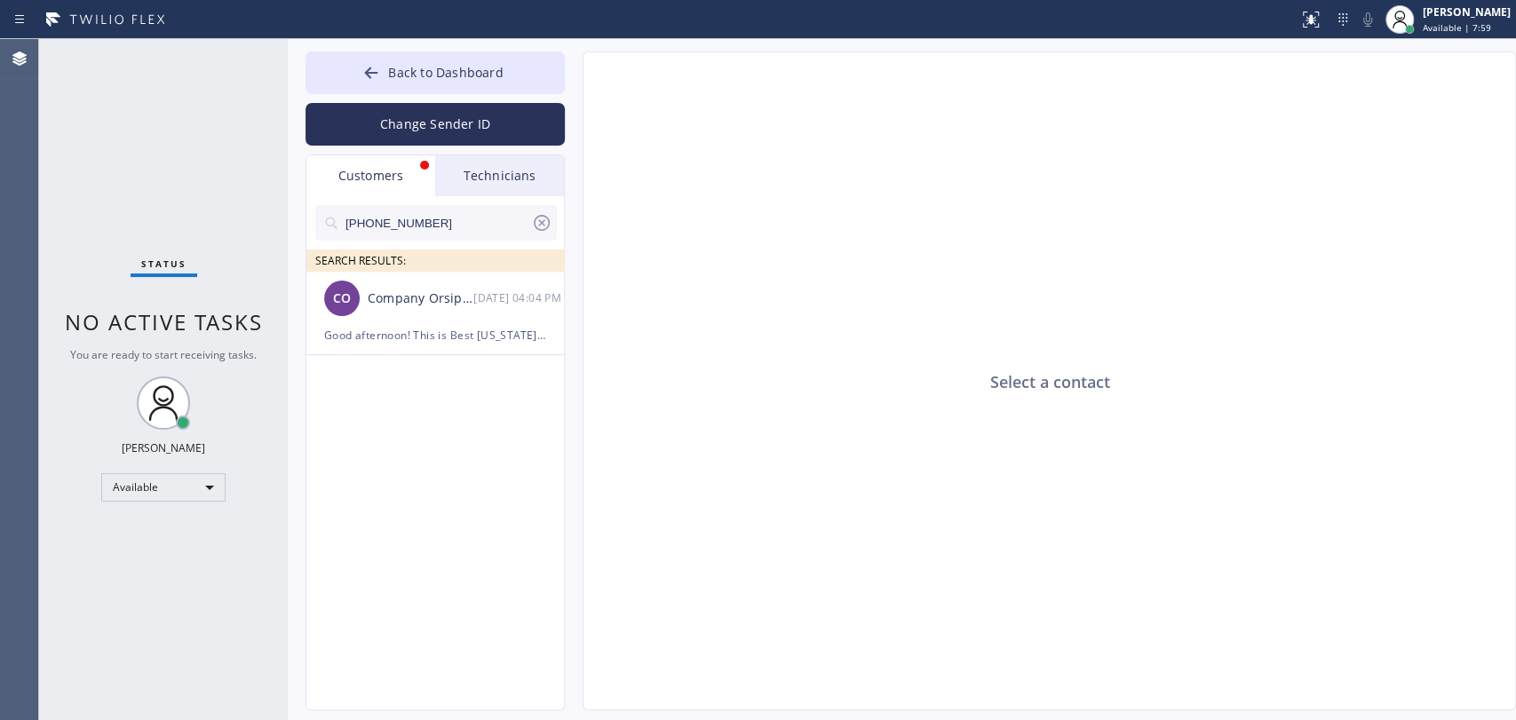
click at [382, 173] on div "Customers" at bounding box center [370, 175] width 129 height 41
click at [444, 304] on div "Company Orsipelv" at bounding box center [421, 299] width 106 height 20
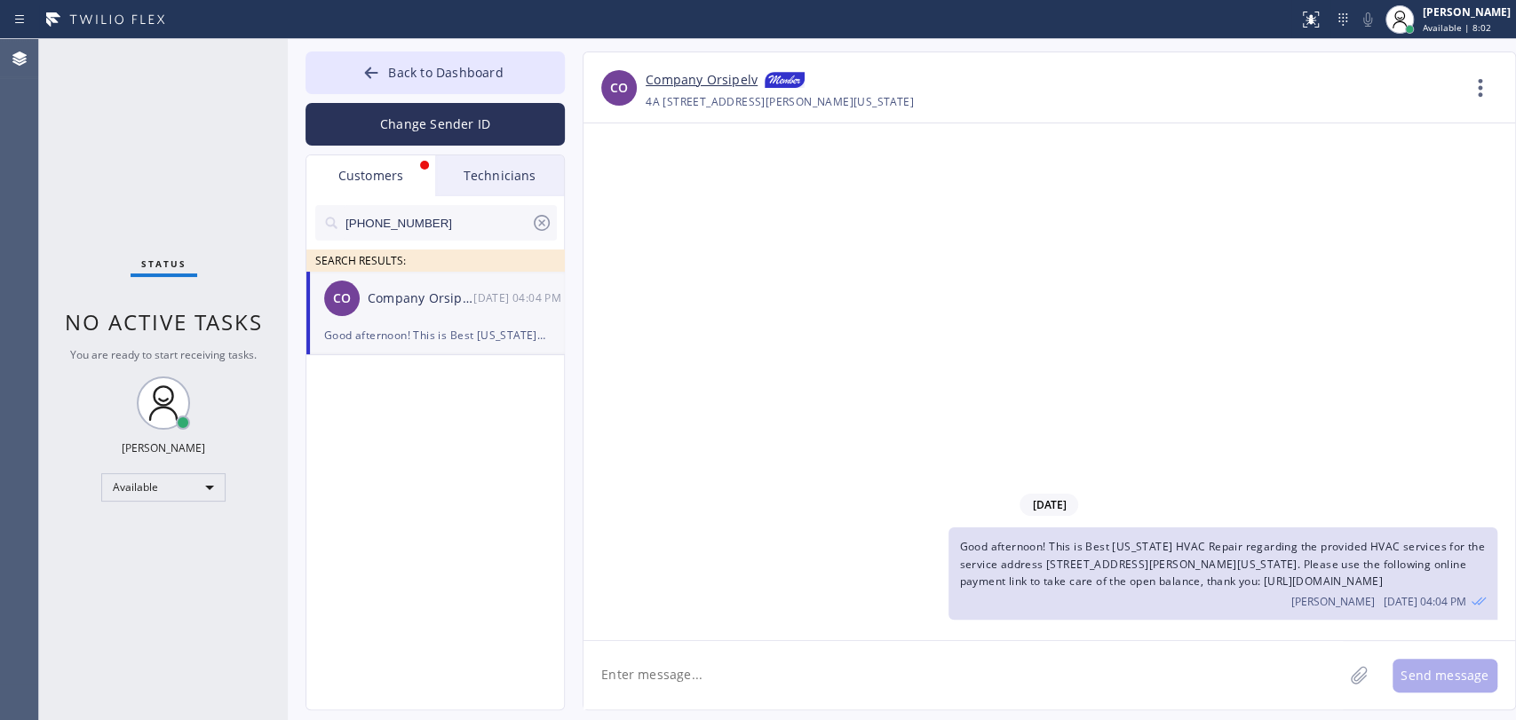
click at [544, 215] on icon at bounding box center [542, 223] width 16 height 16
click at [504, 169] on div "Technicians" at bounding box center [499, 175] width 129 height 41
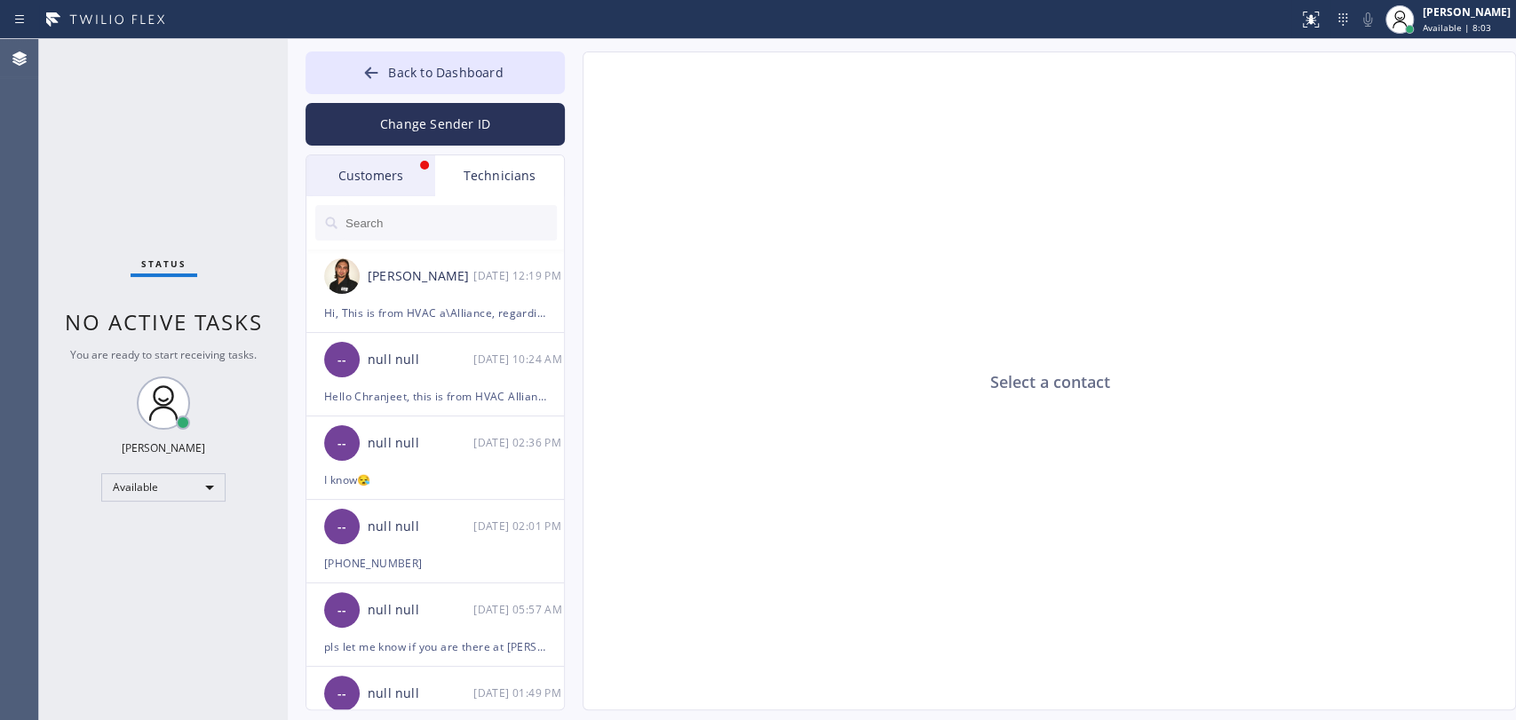
click at [407, 165] on div "Customers" at bounding box center [370, 175] width 129 height 41
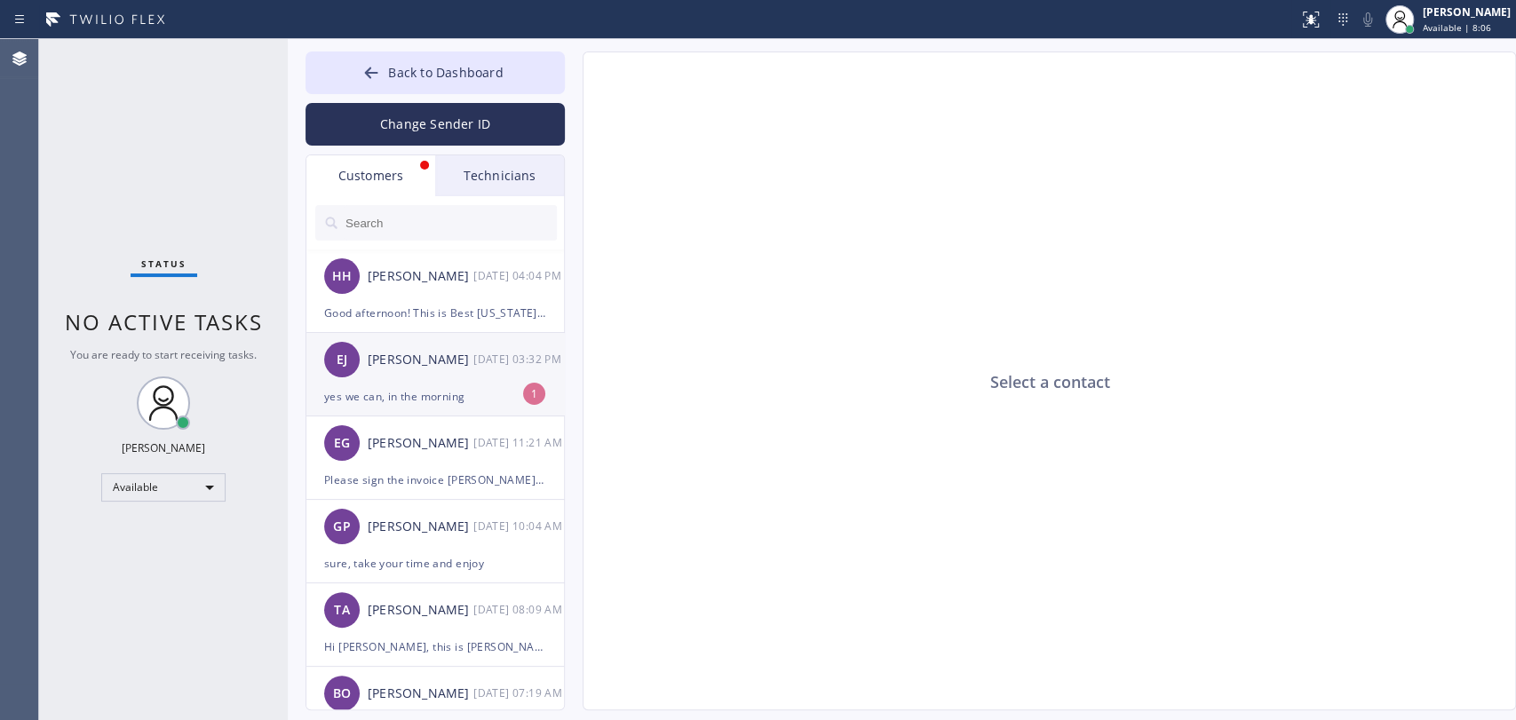
click at [480, 372] on div "[PERSON_NAME] [DATE] 03:32 PM" at bounding box center [435, 359] width 259 height 53
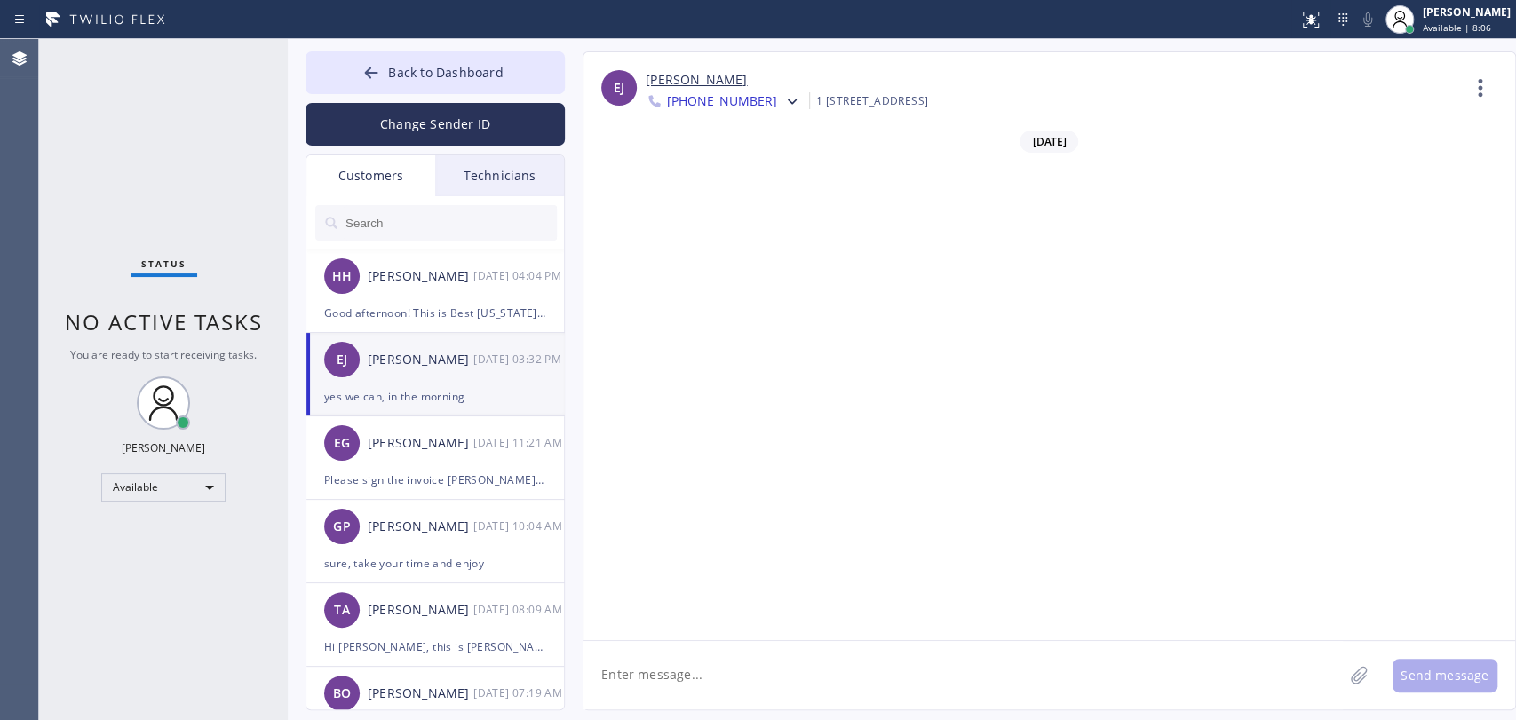
scroll to position [1850, 0]
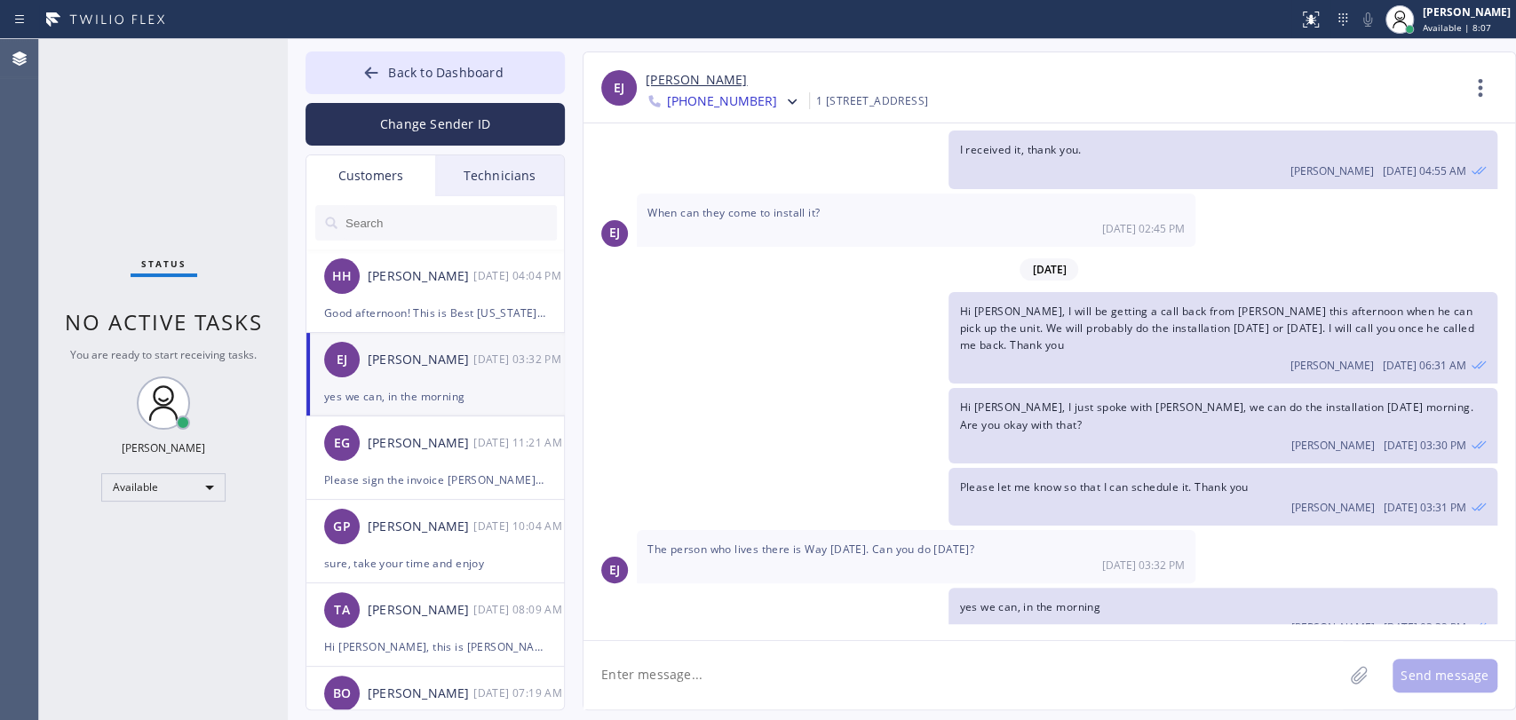
click at [744, 345] on div "Hi [PERSON_NAME], I will be getting a call back from [PERSON_NAME] this afterno…" at bounding box center [1040, 338] width 914 height 92
